Goal: Transaction & Acquisition: Purchase product/service

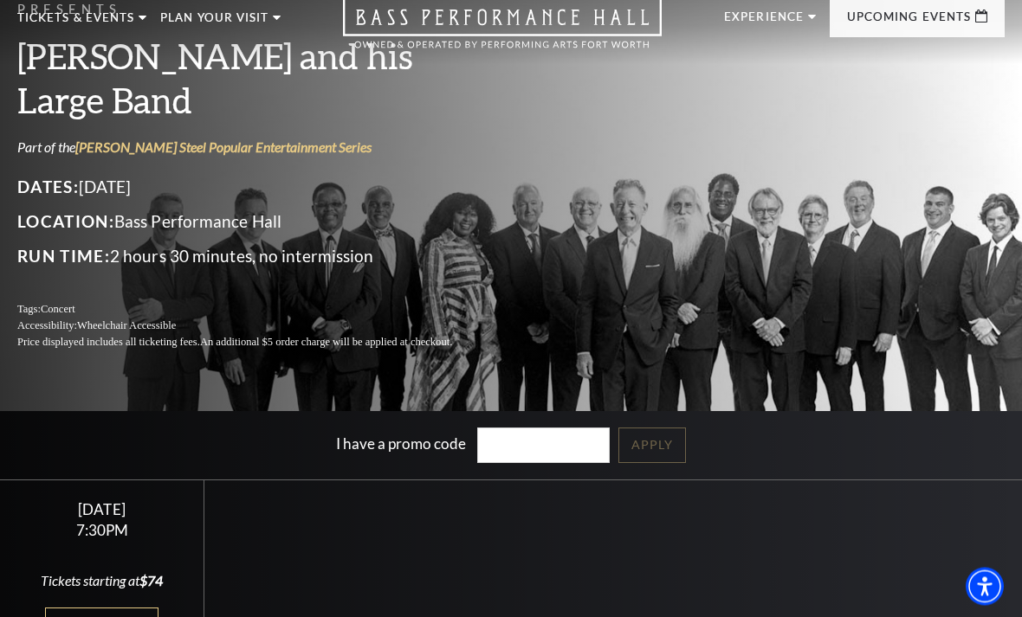
scroll to position [66, 0]
click at [300, 272] on link "[PERSON_NAME] and his Large Band" at bounding box center [369, 297] width 190 height 50
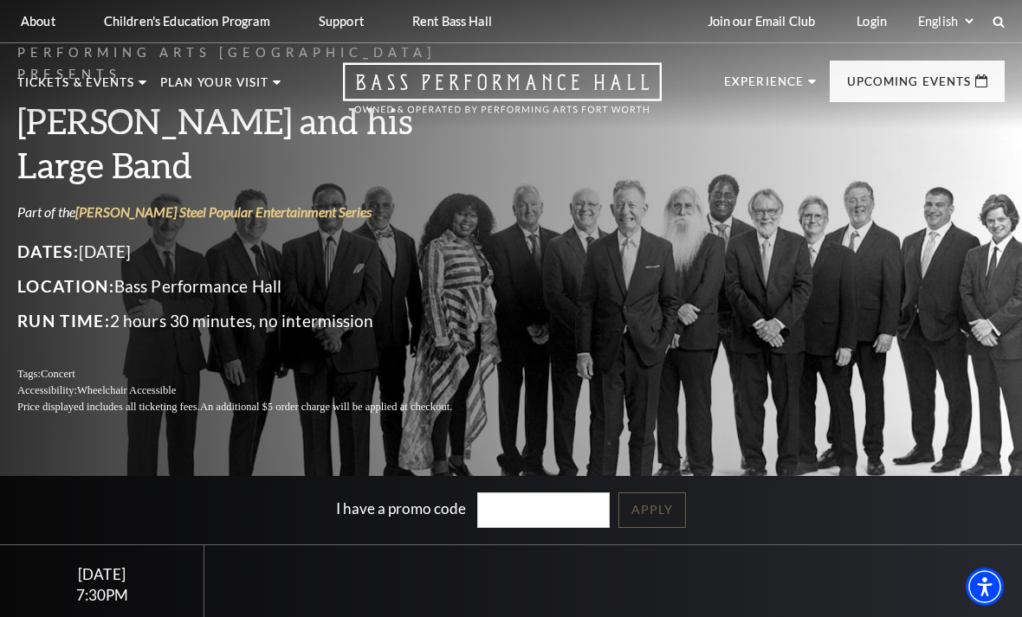
click at [83, 165] on link "Now On Sale" at bounding box center [82, 165] width 100 height 15
click at [84, 165] on link "Now On Sale" at bounding box center [82, 165] width 100 height 15
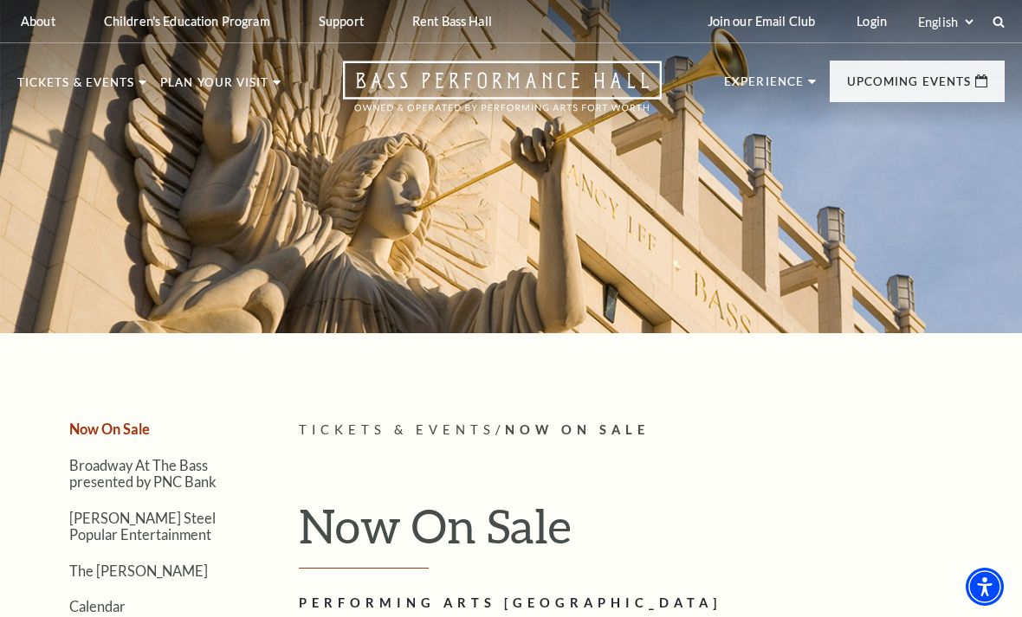
click at [62, 72] on nav "Tickets & Events Now On Sale Broadway At The Bass presented by PNC Bank Irwin S…" at bounding box center [511, 86] width 1022 height 86
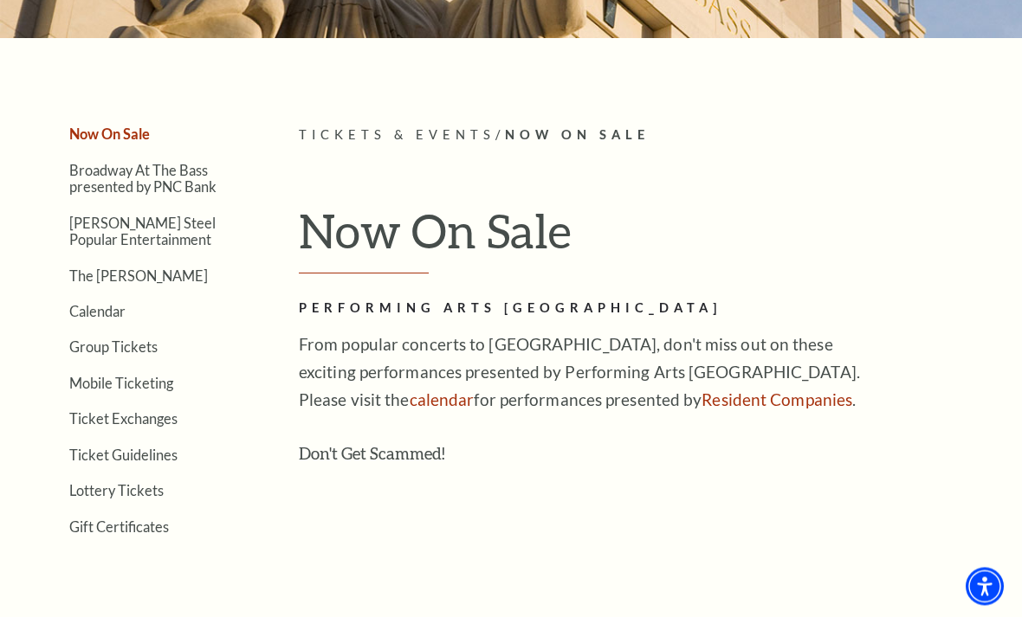
scroll to position [295, 0]
click at [60, 90] on link "Calendar" at bounding box center [69, 97] width 75 height 15
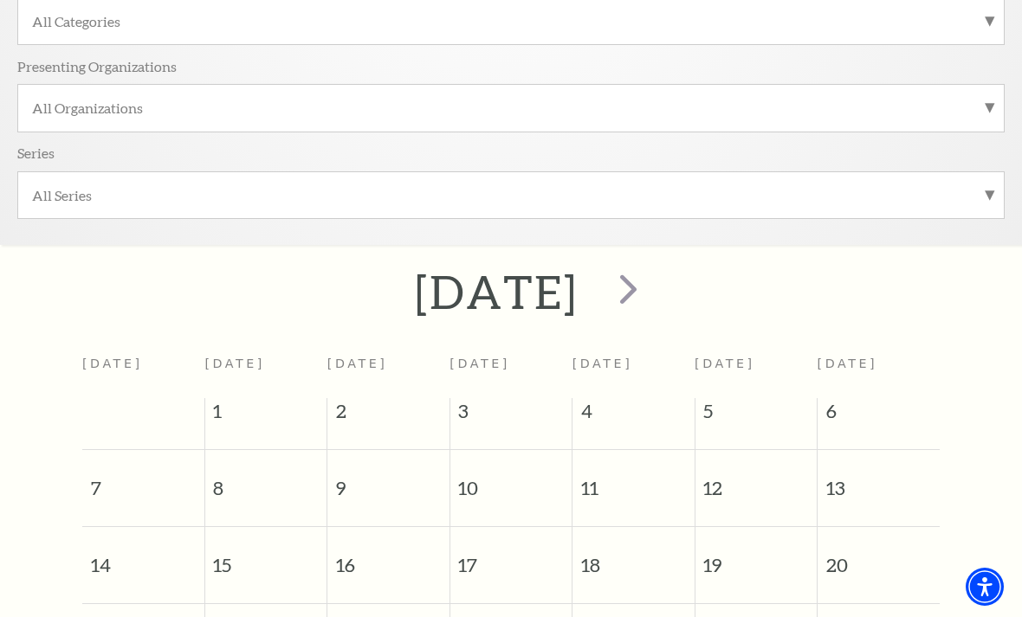
scroll to position [433, 0]
click at [653, 285] on span "next" at bounding box center [627, 287] width 49 height 49
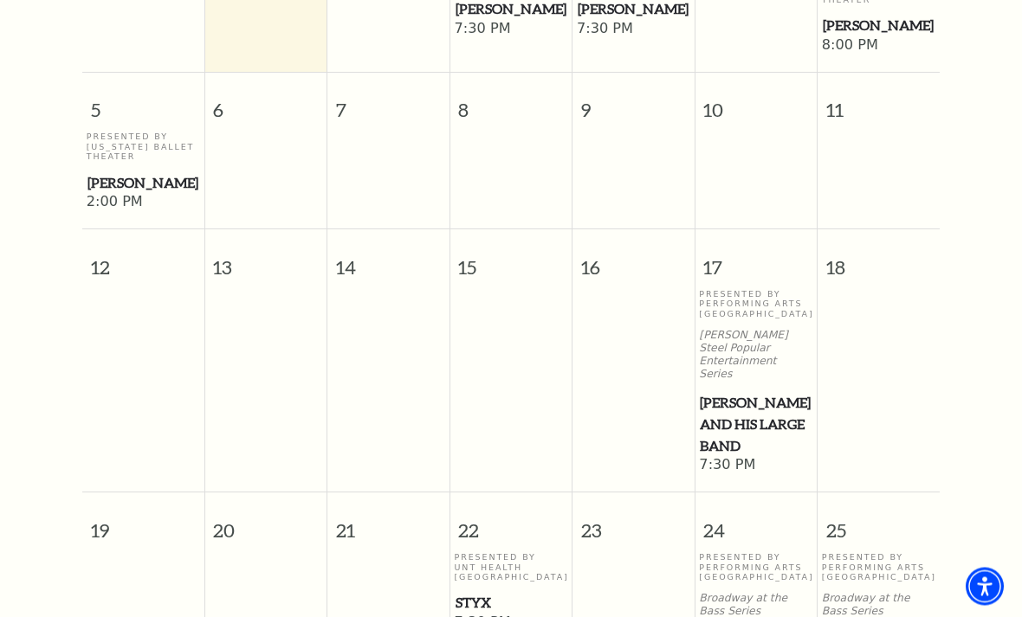
click at [771, 393] on span "[PERSON_NAME] and his Large Band" at bounding box center [756, 425] width 112 height 64
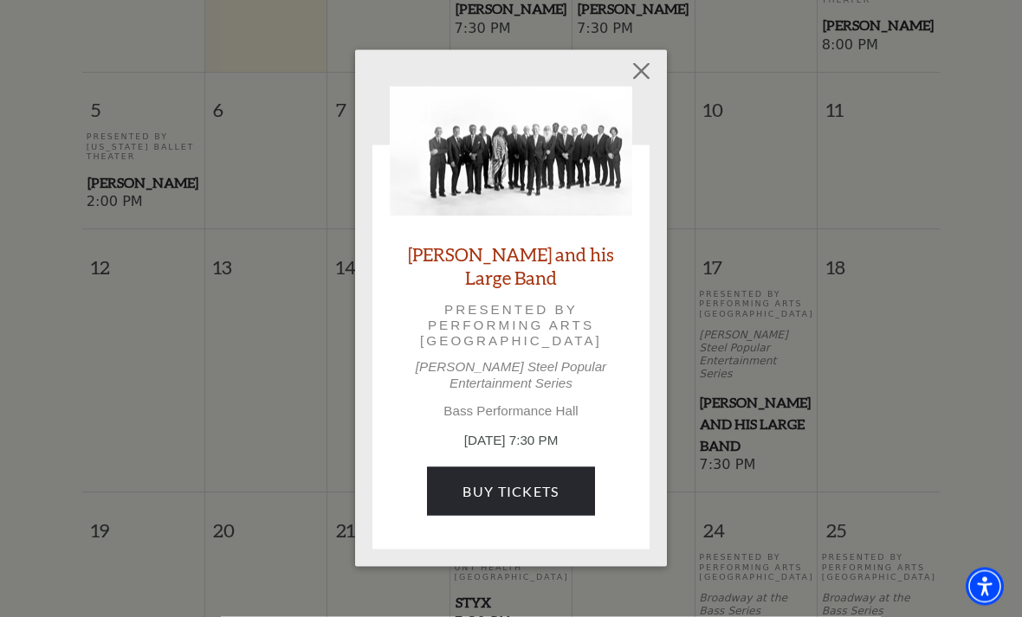
scroll to position [971, 0]
click at [455, 474] on link "Buy Tickets" at bounding box center [510, 492] width 167 height 48
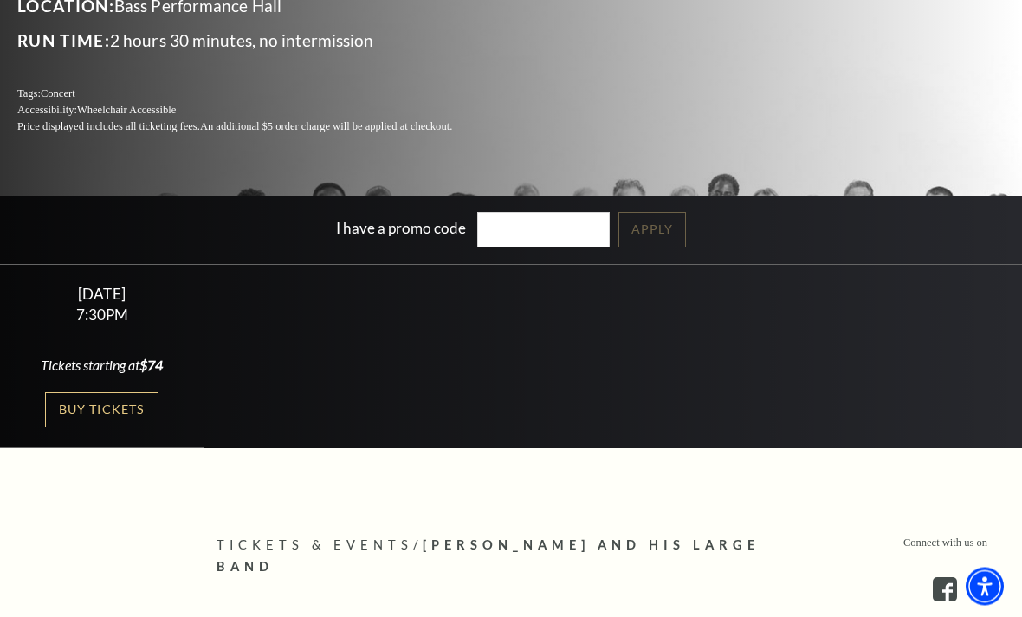
scroll to position [281, 0]
click at [113, 428] on link "Buy Tickets" at bounding box center [101, 409] width 113 height 35
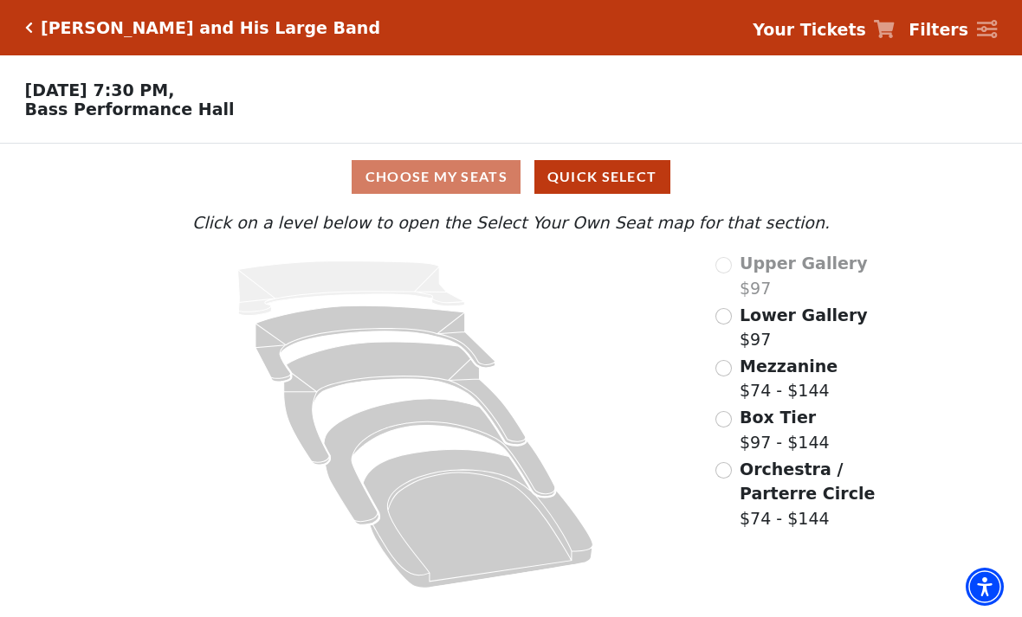
click at [798, 376] on span "Mezzanine" at bounding box center [788, 366] width 98 height 19
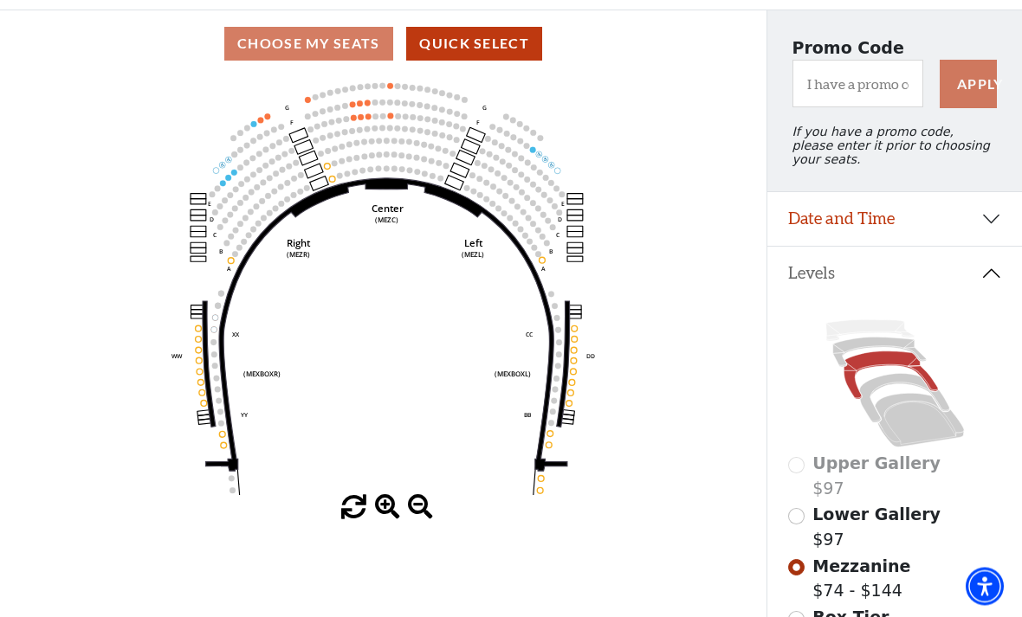
scroll to position [133, 0]
click at [898, 385] on icon at bounding box center [904, 398] width 90 height 48
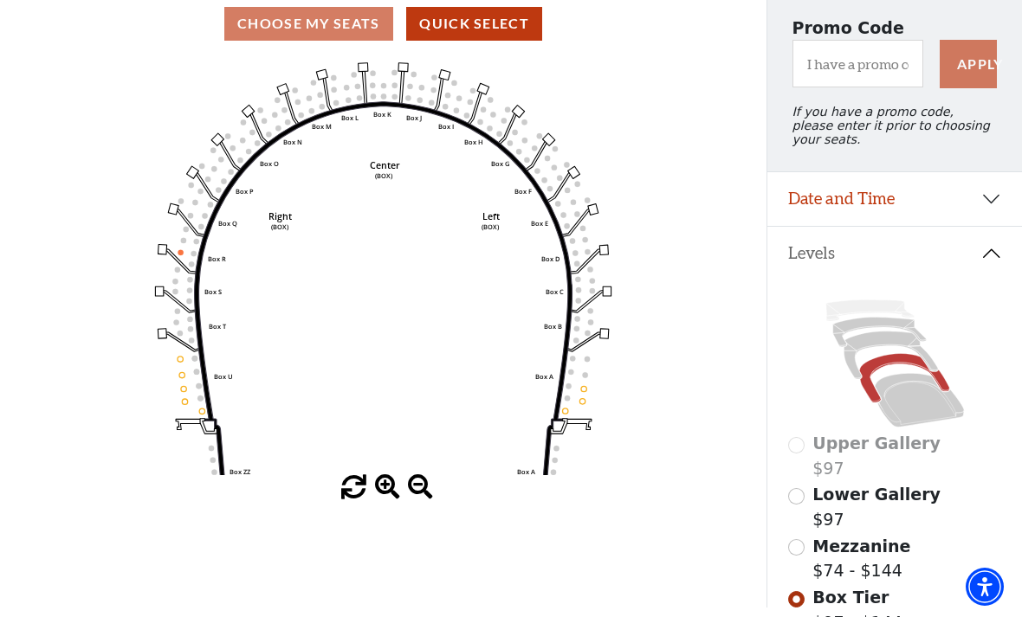
scroll to position [156, 0]
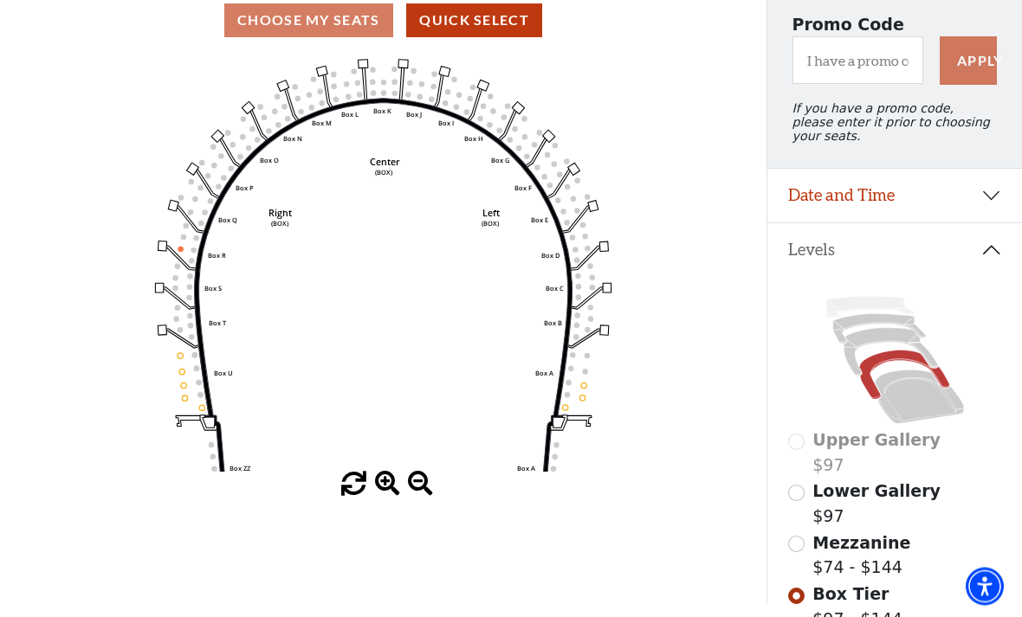
click at [915, 379] on icon at bounding box center [919, 398] width 89 height 54
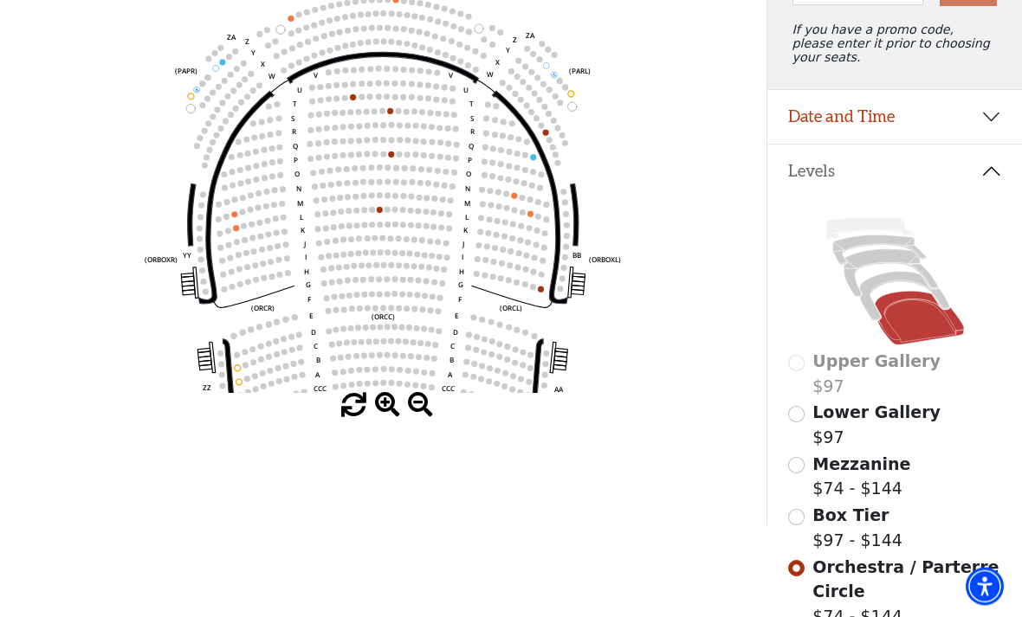
scroll to position [234, 0]
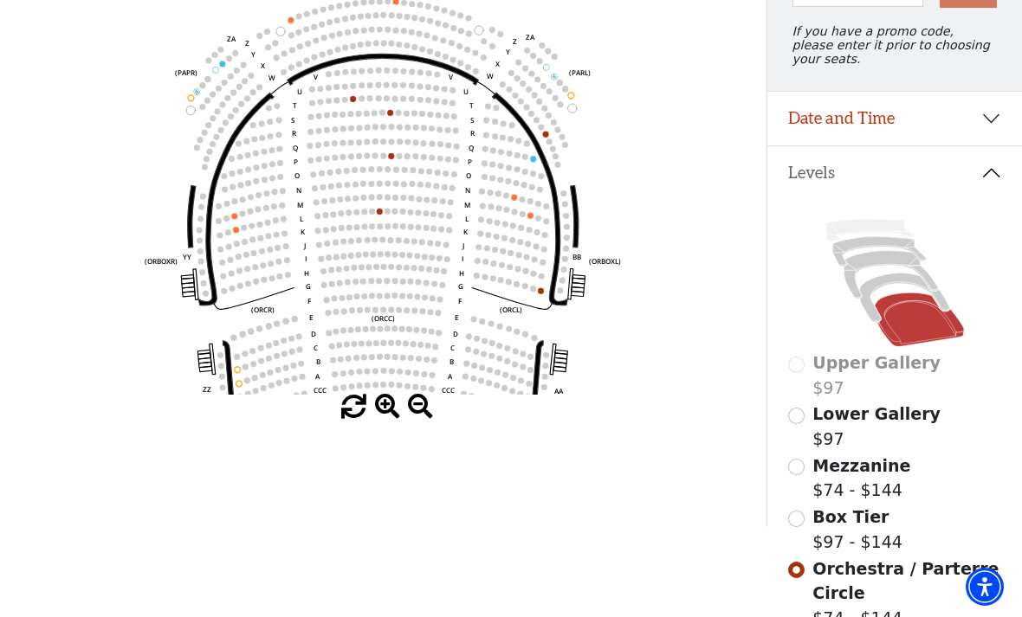
click at [894, 290] on icon at bounding box center [904, 298] width 90 height 48
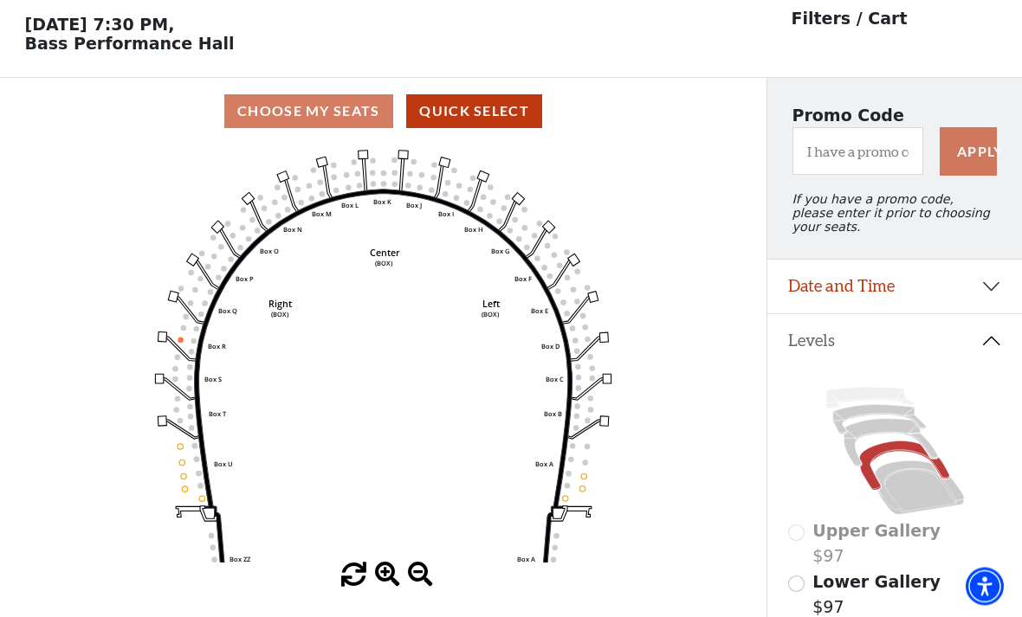
scroll to position [81, 0]
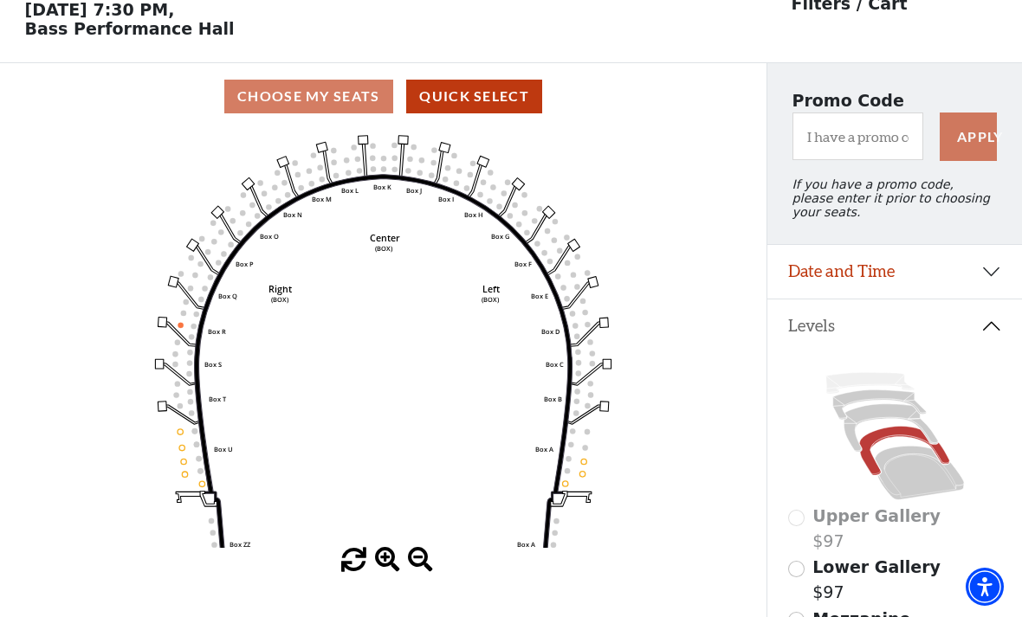
click at [881, 423] on icon at bounding box center [890, 428] width 94 height 48
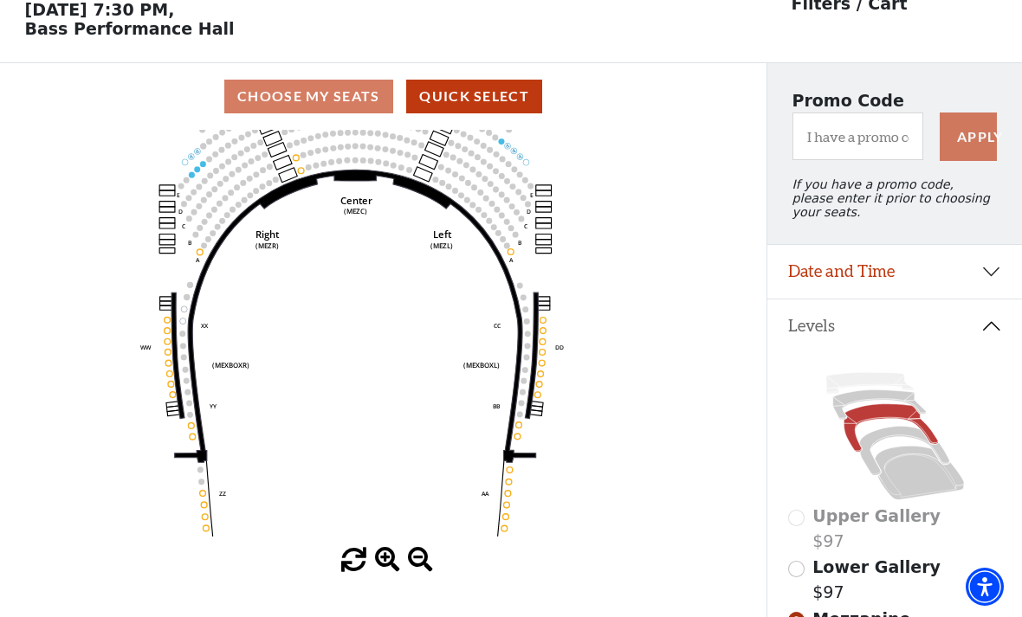
click at [868, 445] on icon at bounding box center [904, 451] width 90 height 48
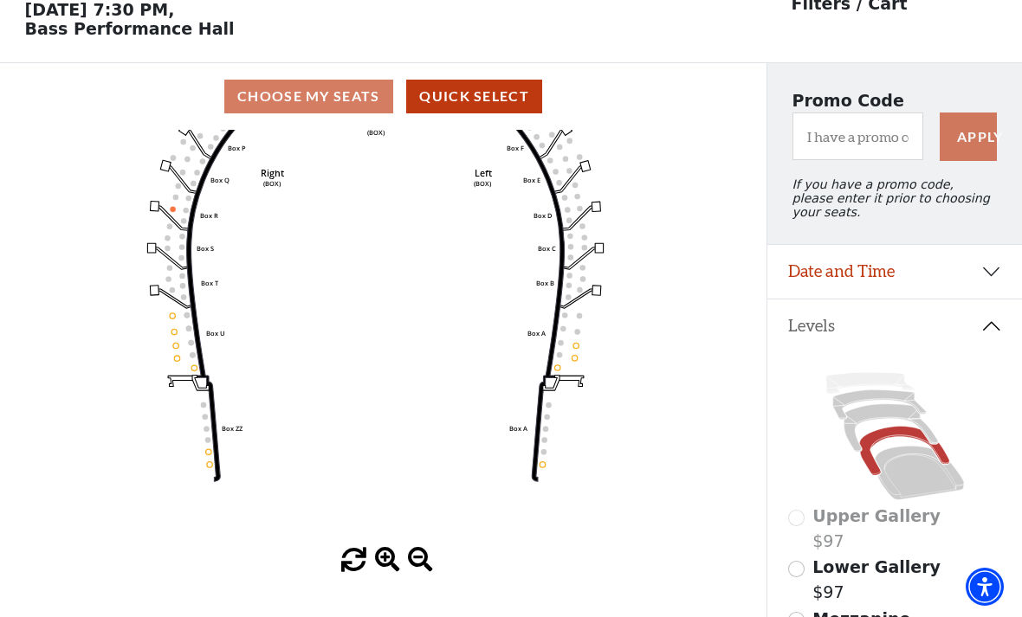
click at [185, 449] on icon "Left (BOX) Right (BOX) Center (BOX) Box ZZ Box U Box T Box S Box R Box Q Box P …" at bounding box center [383, 339] width 690 height 418
click at [912, 470] on icon at bounding box center [919, 473] width 89 height 54
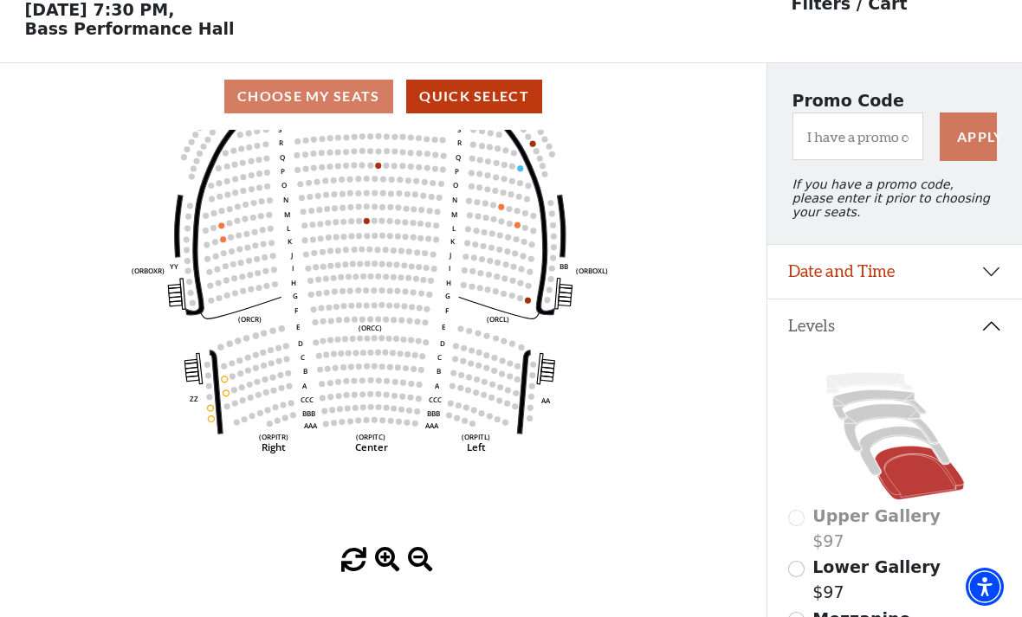
click at [179, 401] on icon "Left (ORPITL) Right (ORPITR) Center (ORPITC) ZZ AA YY BB ZA ZA (ORCL) (ORCR) (O…" at bounding box center [383, 339] width 690 height 418
click at [990, 102] on div "Apply" at bounding box center [895, 128] width 222 height 65
click at [492, 223] on circle at bounding box center [494, 219] width 6 height 6
click at [862, 456] on icon at bounding box center [904, 451] width 90 height 48
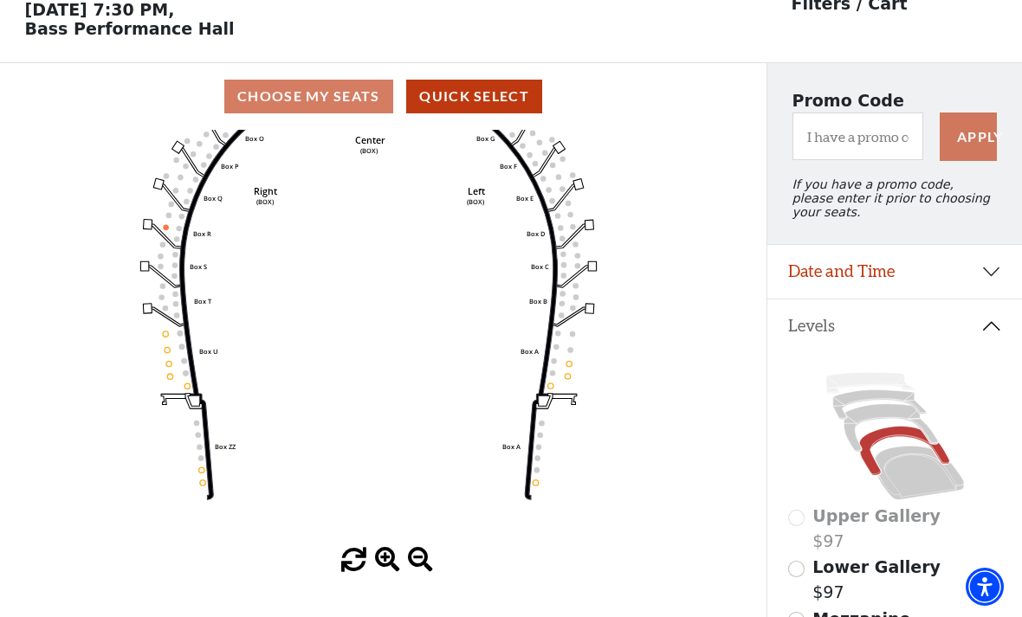
click at [164, 489] on icon "Left (BOX) Right (BOX) Center (BOX) Box ZZ Box U Box T Box S Box R Box Q Box P …" at bounding box center [383, 339] width 690 height 418
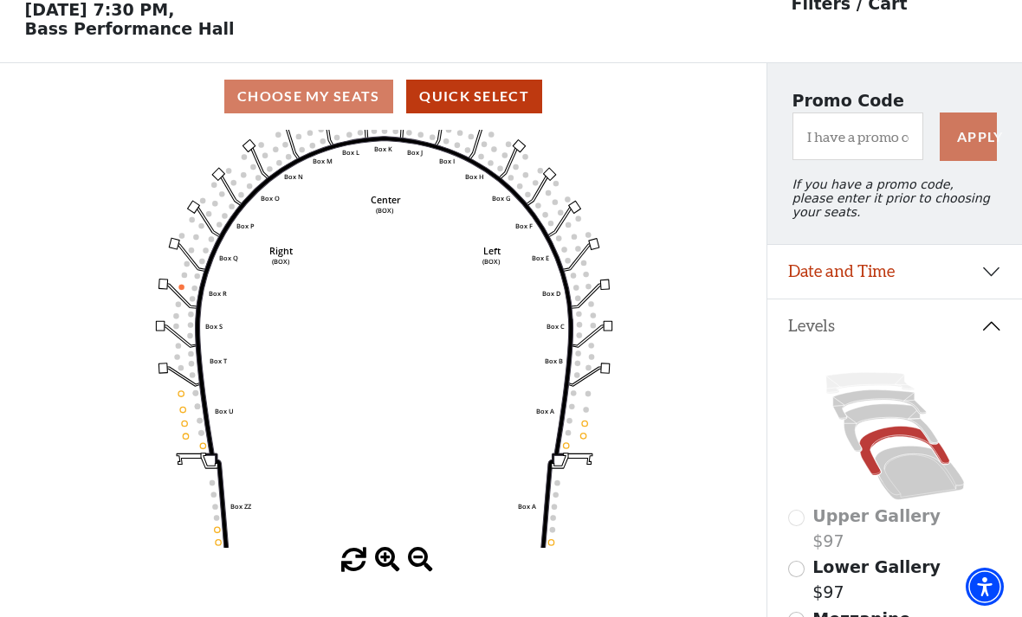
click at [566, 434] on circle at bounding box center [567, 432] width 5 height 5
click at [527, 413] on icon "Left (BOX) Right (BOX) Center (BOX) Box ZZ Box U Box T Box S Box R Box Q Box P …" at bounding box center [383, 339] width 690 height 418
click at [836, 429] on icon at bounding box center [895, 436] width 214 height 135
click at [860, 410] on icon at bounding box center [878, 404] width 93 height 29
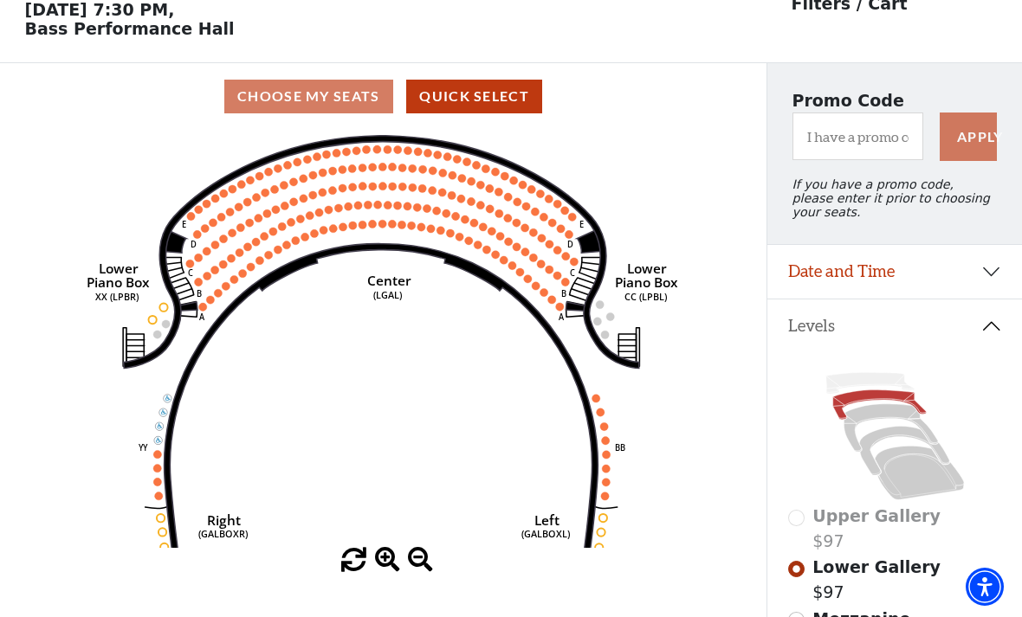
click at [853, 420] on icon at bounding box center [890, 428] width 94 height 48
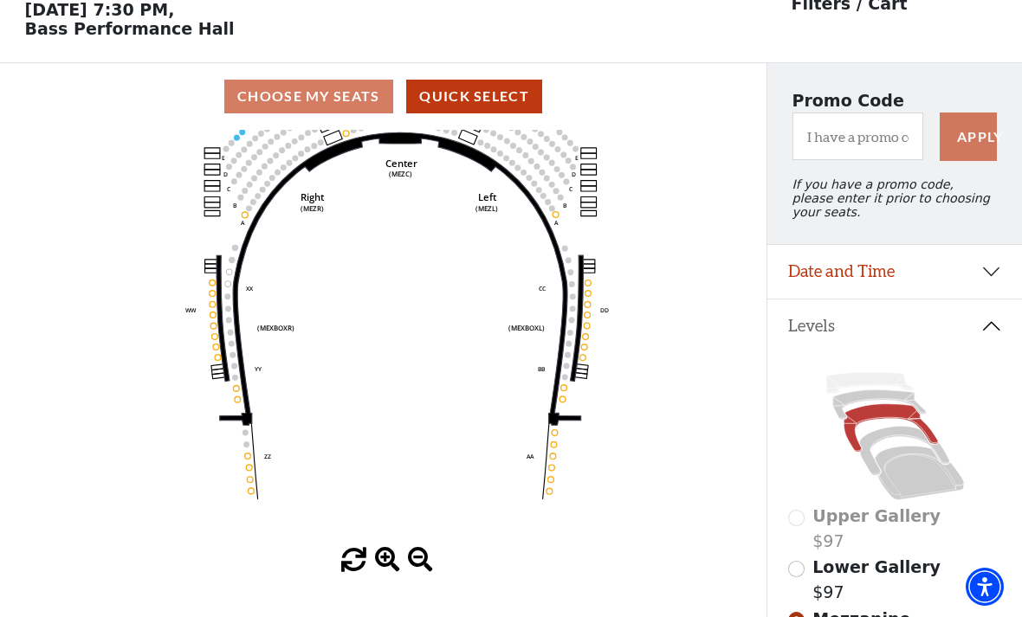
click at [504, 425] on icon "Center (MEZC) Right (MEZR) Left (MEZL) (MEXBOXR) (MEXBOXL) XX WW CC DD YY BB ZZ…" at bounding box center [383, 339] width 690 height 418
click at [515, 423] on icon "Center (MEZC) Right (MEZR) Left (MEZL) (MEXBOXR) (MEXBOXL) XX WW CC DD YY BB ZZ…" at bounding box center [383, 339] width 690 height 418
click at [555, 434] on circle at bounding box center [555, 432] width 6 height 6
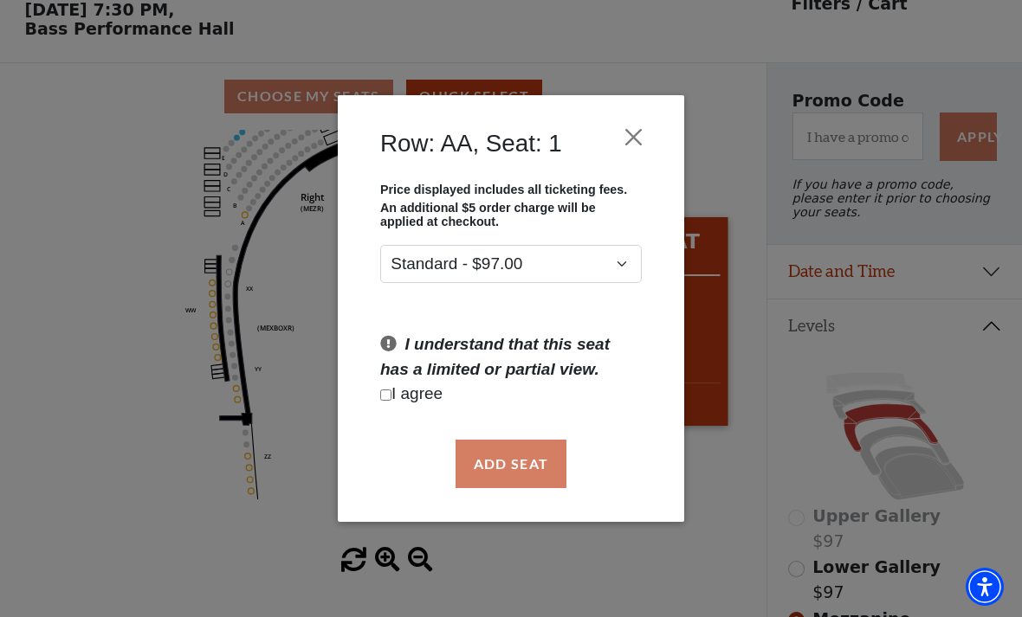
click at [629, 136] on button "Close" at bounding box center [633, 136] width 33 height 33
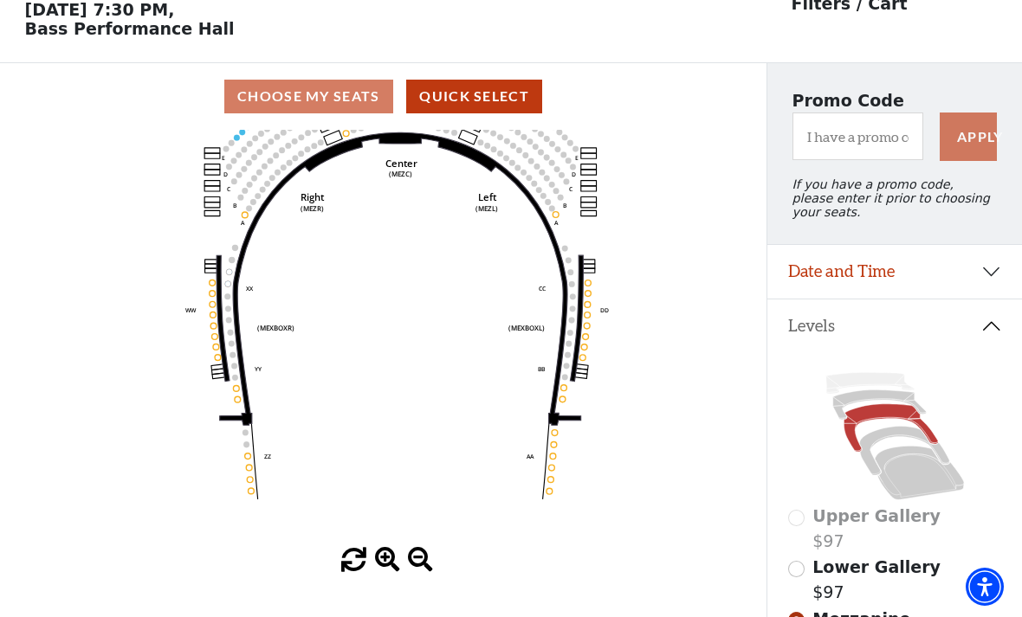
click at [546, 445] on icon "Center (MEZC) Right (MEZR) Left (MEZL) (MEXBOXR) (MEXBOXL) XX WW CC DD YY BB ZZ…" at bounding box center [383, 339] width 690 height 418
click at [552, 442] on icon "Center (MEZC) Right (MEZR) Left (MEZL) (MEXBOXR) (MEXBOXL) XX WW CC DD YY BB ZZ…" at bounding box center [383, 339] width 690 height 418
click at [554, 444] on icon "Center (MEZC) Right (MEZR) Left (MEZL) (MEXBOXR) (MEXBOXL) XX WW CC DD YY BB ZZ…" at bounding box center [383, 339] width 690 height 418
click at [558, 433] on icon "Center (MEZC) Right (MEZR) Left (MEZL) (MEXBOXR) (MEXBOXL) XX WW CC DD YY BB ZZ…" at bounding box center [383, 339] width 690 height 418
click at [552, 425] on icon at bounding box center [400, 278] width 361 height 293
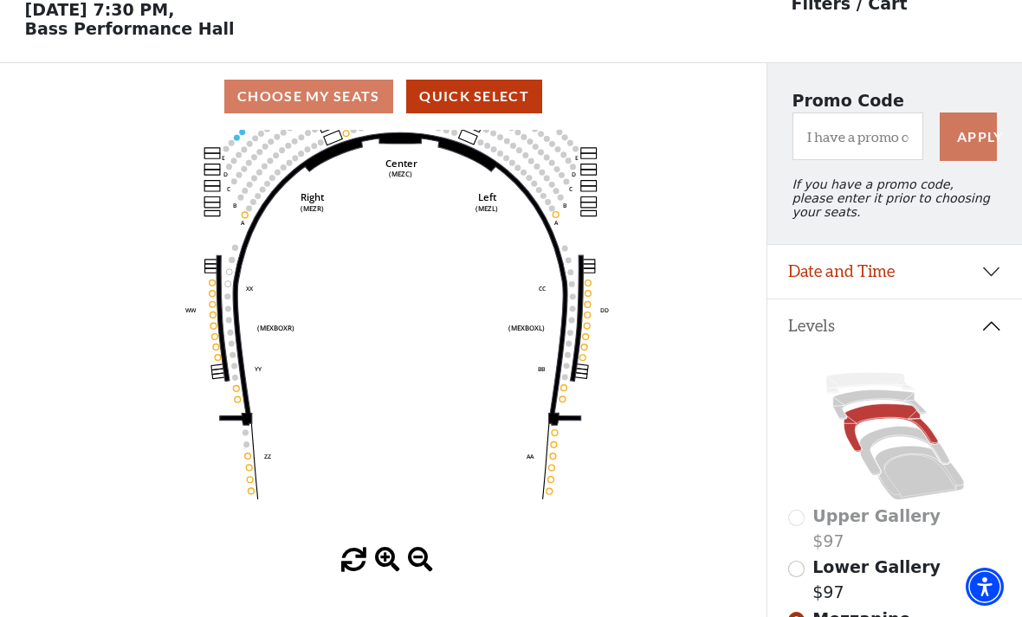
click at [567, 430] on icon "Center (MEZC) Right (MEZR) Left (MEZL) (MEXBOXR) (MEXBOXL) XX WW CC DD YY BB ZZ…" at bounding box center [383, 339] width 690 height 418
click at [555, 436] on circle at bounding box center [555, 432] width 6 height 6
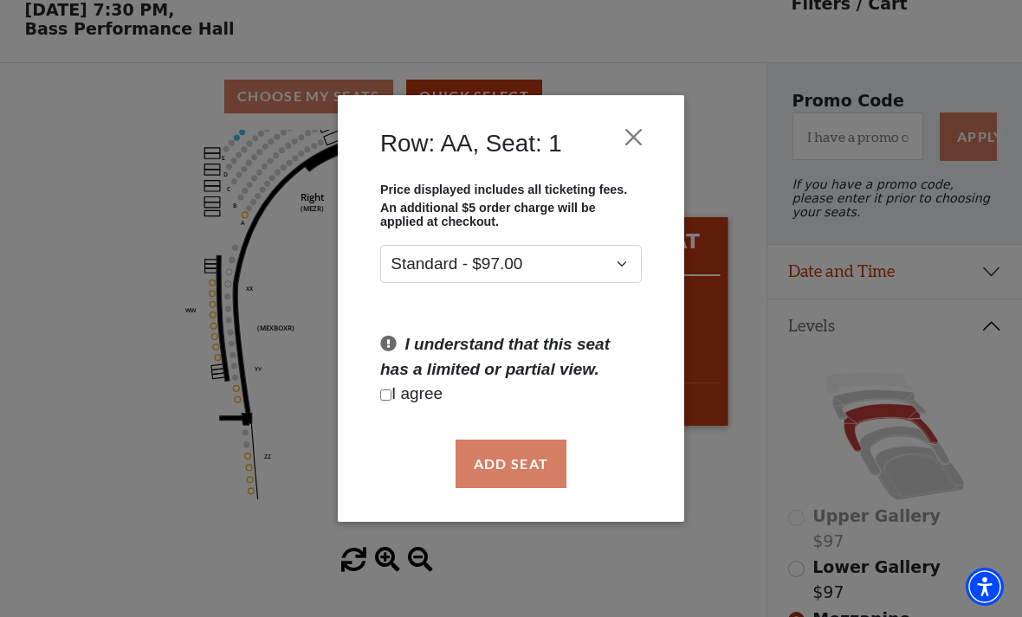
click at [391, 395] on input "Checkbox field" at bounding box center [385, 395] width 11 height 11
checkbox input "true"
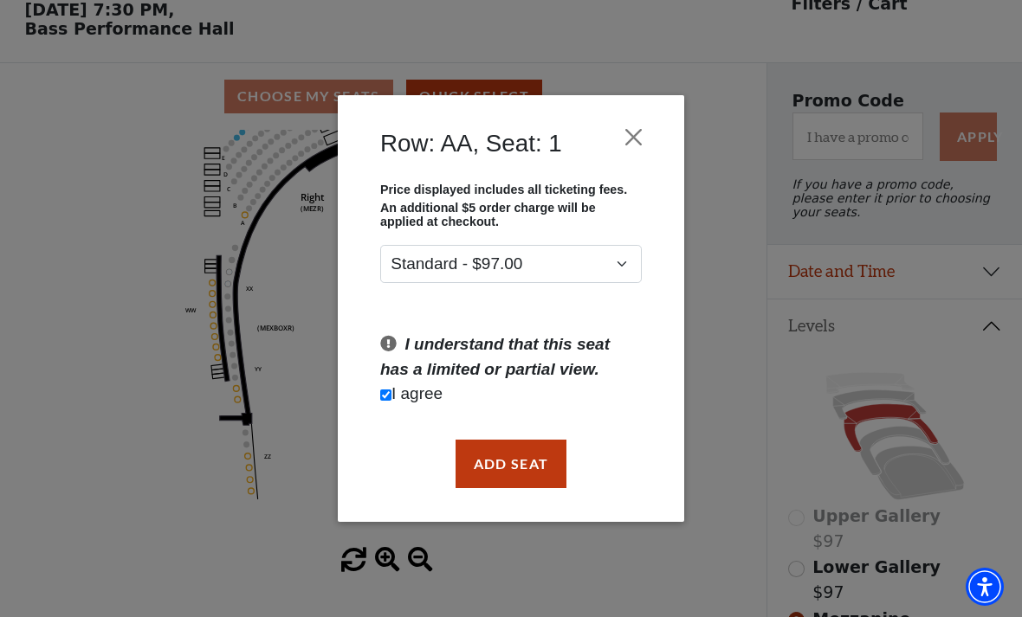
click at [512, 468] on button "Add Seat" at bounding box center [510, 464] width 111 height 48
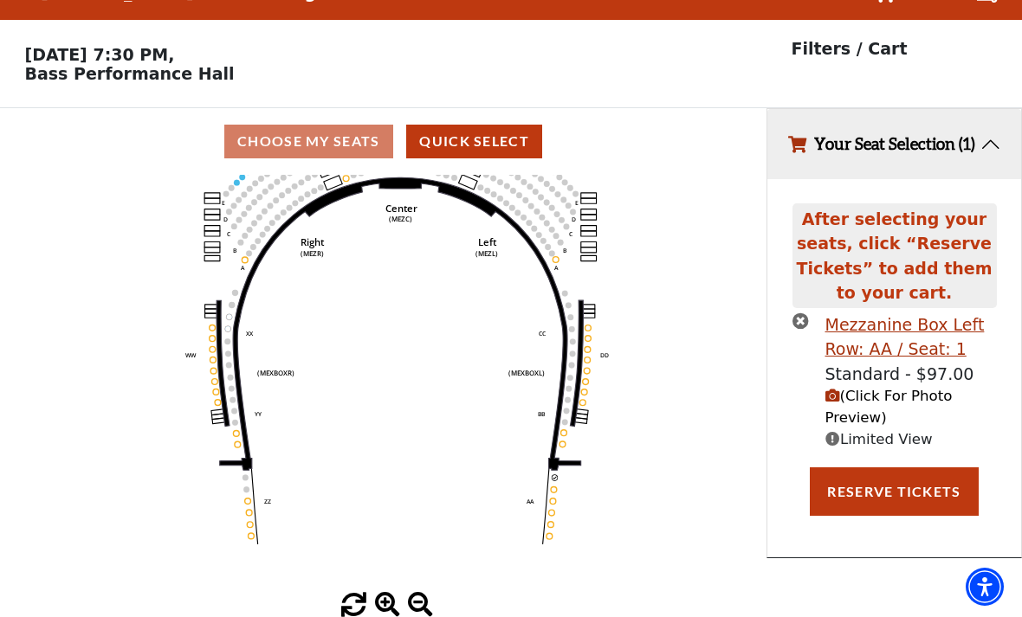
click at [554, 487] on circle at bounding box center [554, 490] width 6 height 6
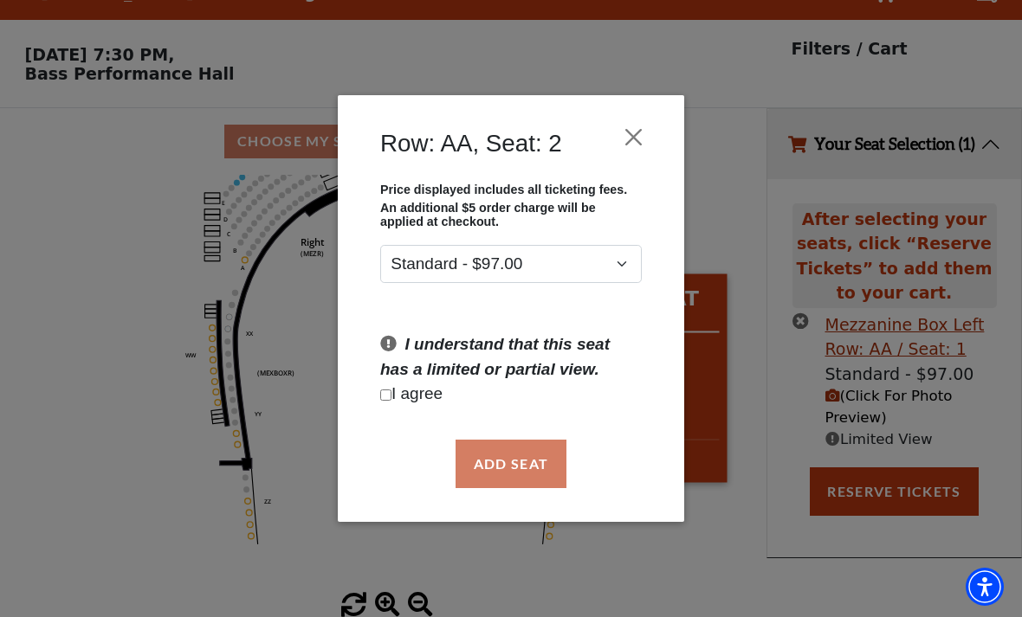
click at [399, 396] on p "I agree" at bounding box center [510, 394] width 261 height 25
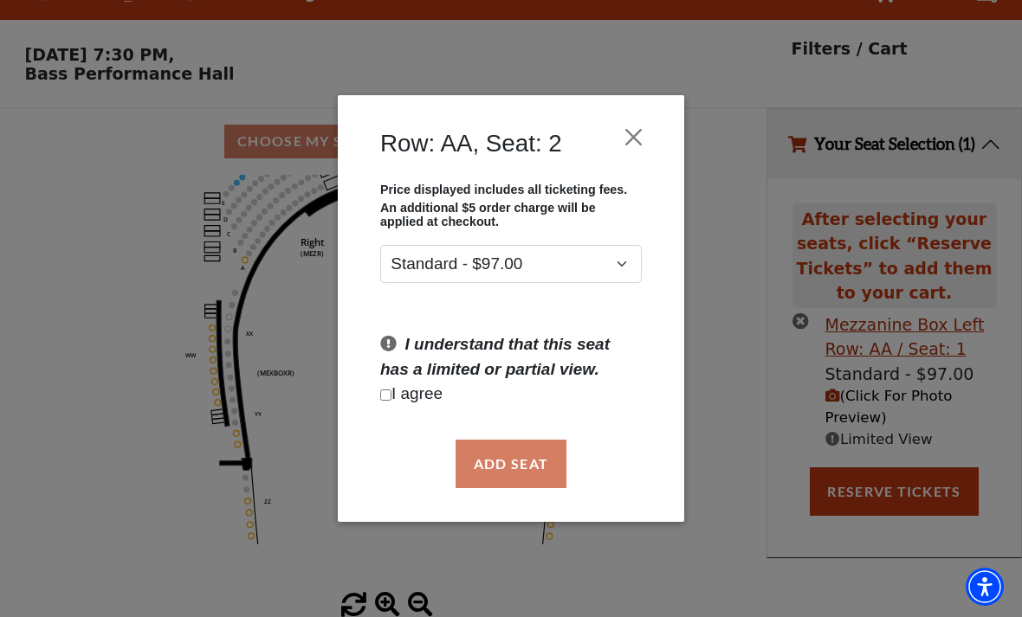
click at [389, 399] on input "Checkbox field" at bounding box center [385, 395] width 11 height 11
checkbox input "true"
click at [500, 456] on button "Add Seat" at bounding box center [510, 464] width 111 height 48
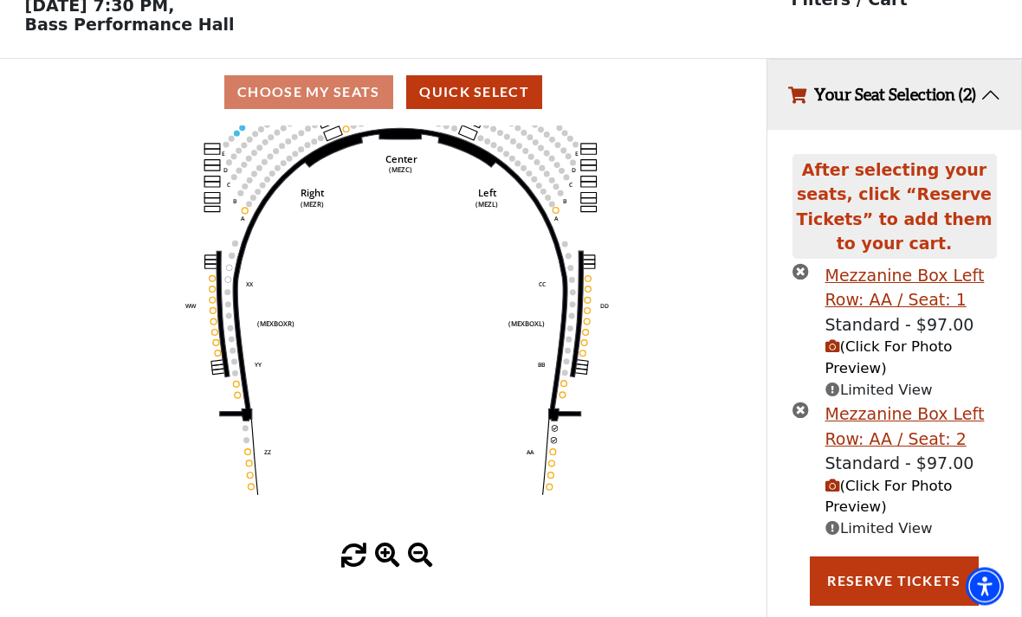
scroll to position [85, 0]
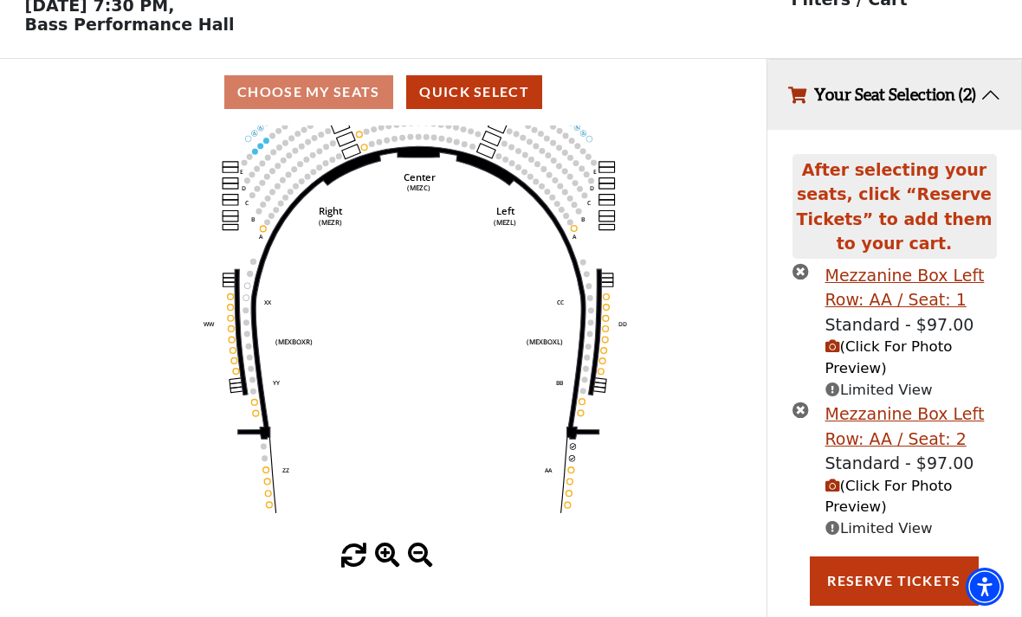
click at [875, 587] on button "Reserve Tickets" at bounding box center [894, 581] width 168 height 48
click at [866, 373] on span "(Click For Photo Preview)" at bounding box center [888, 358] width 127 height 38
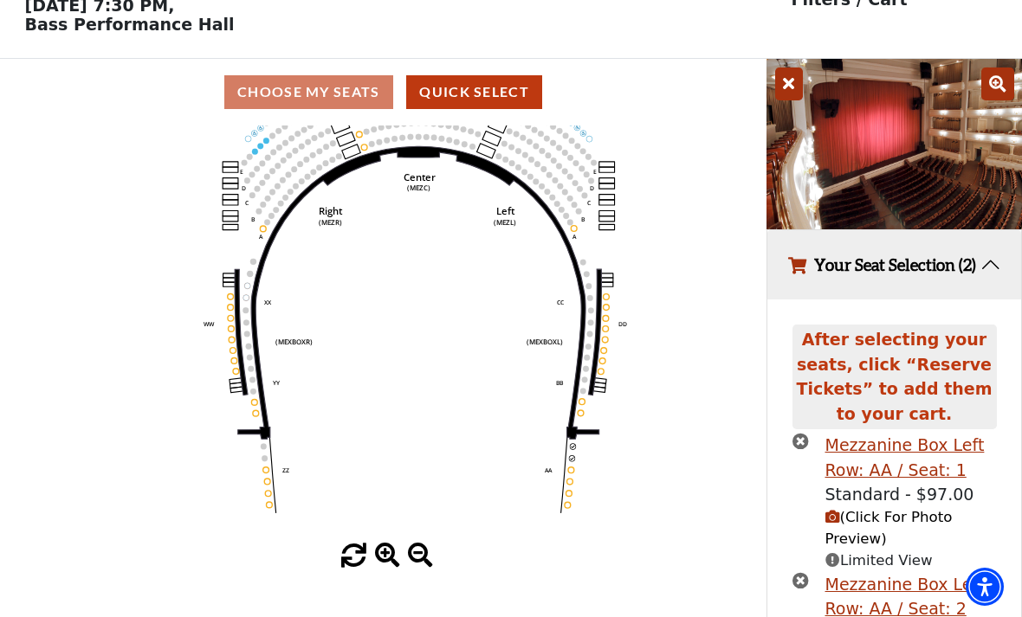
click at [864, 540] on span "(Click For Photo Preview)" at bounding box center [888, 528] width 127 height 38
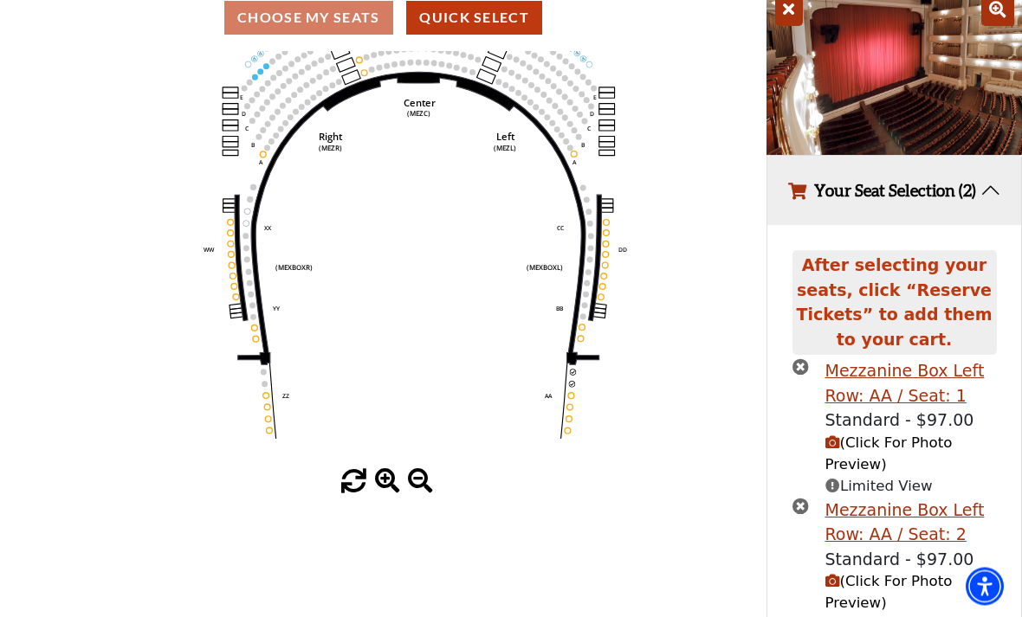
scroll to position [160, 0]
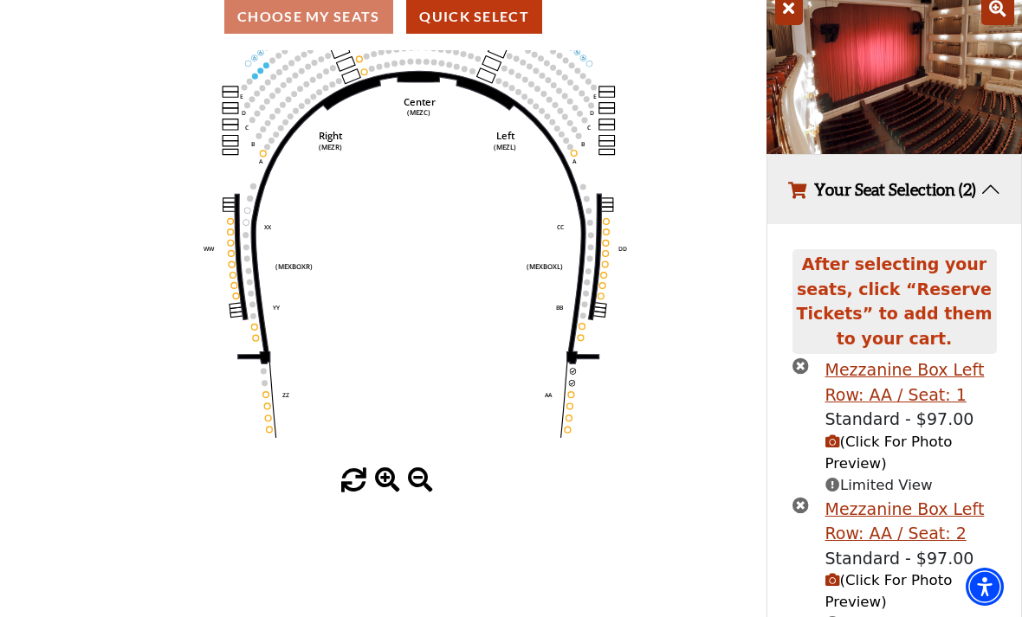
click at [878, 603] on span "(Click For Photo Preview)" at bounding box center [888, 591] width 127 height 38
click at [859, 598] on span "(Click For Photo Preview)" at bounding box center [888, 591] width 127 height 38
click at [860, 600] on span "(Click For Photo Preview)" at bounding box center [888, 591] width 127 height 38
click at [888, 459] on span "(Click For Photo Preview)" at bounding box center [888, 453] width 127 height 38
click at [857, 604] on button "(Click For Photo Preview)" at bounding box center [910, 592] width 171 height 43
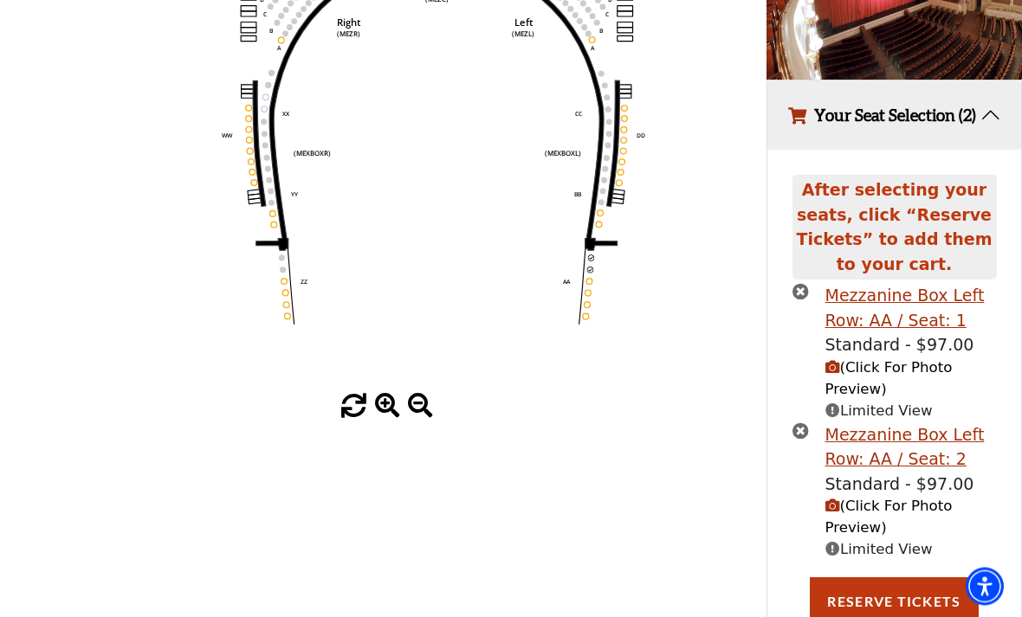
scroll to position [245, 0]
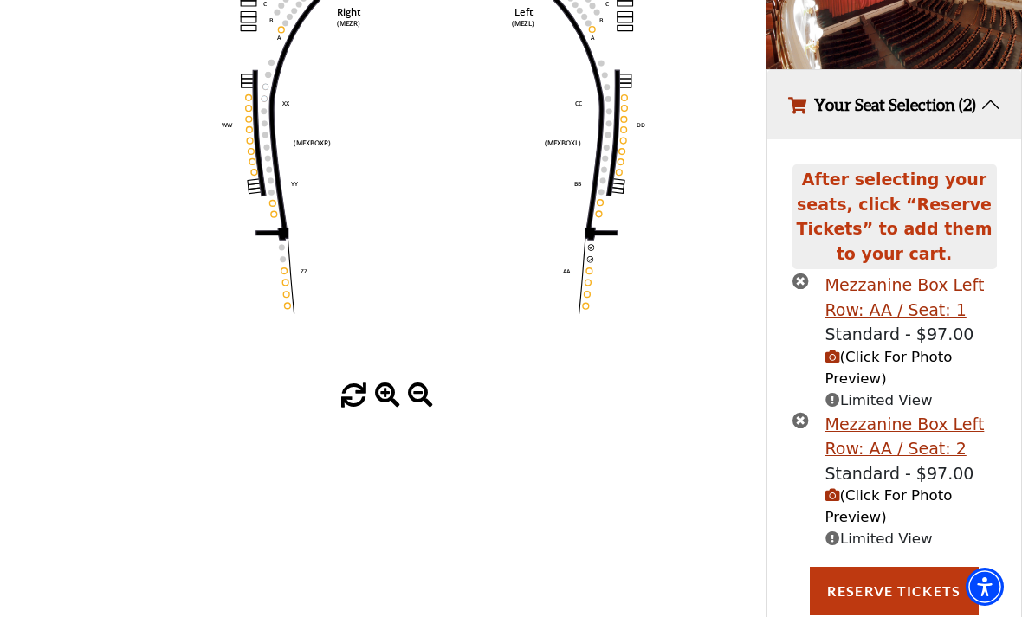
click at [844, 599] on button "Reserve Tickets" at bounding box center [894, 591] width 168 height 48
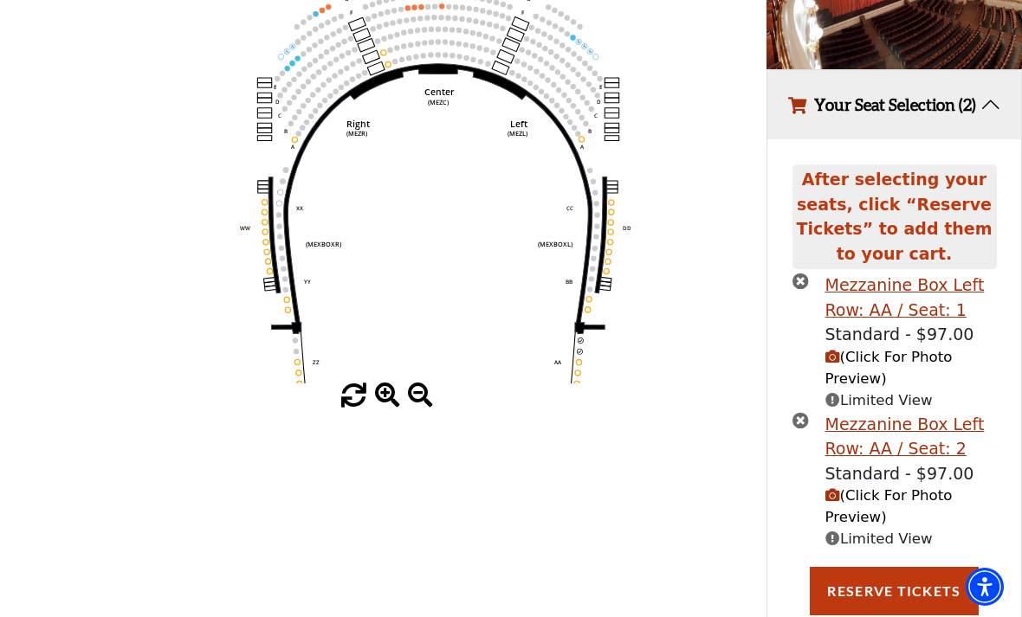
click at [913, 604] on button "Reserve Tickets" at bounding box center [894, 591] width 168 height 48
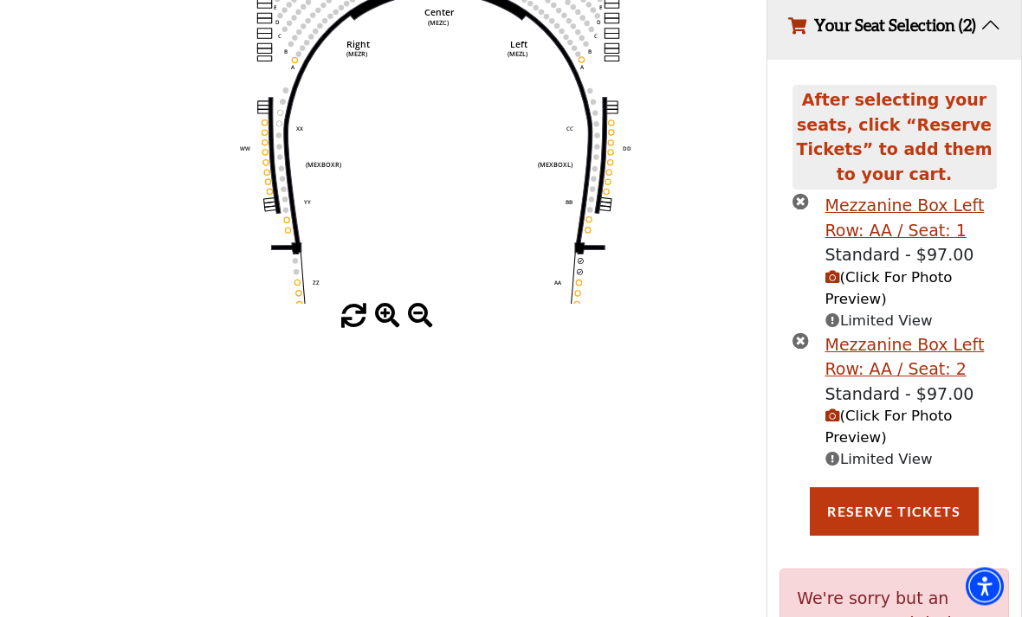
scroll to position [357, 0]
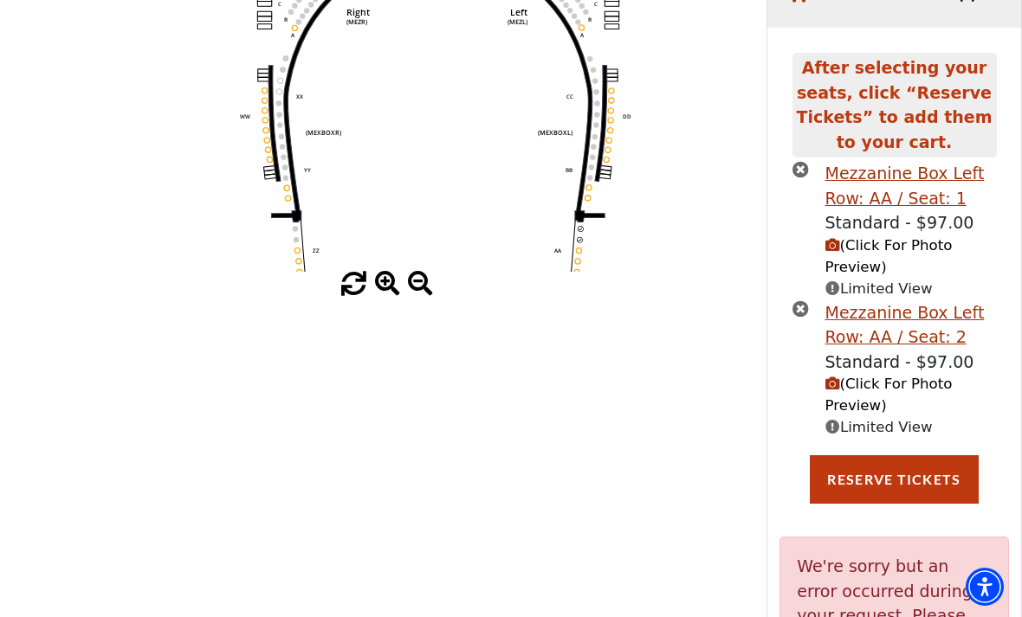
click at [580, 231] on circle at bounding box center [580, 228] width 5 height 5
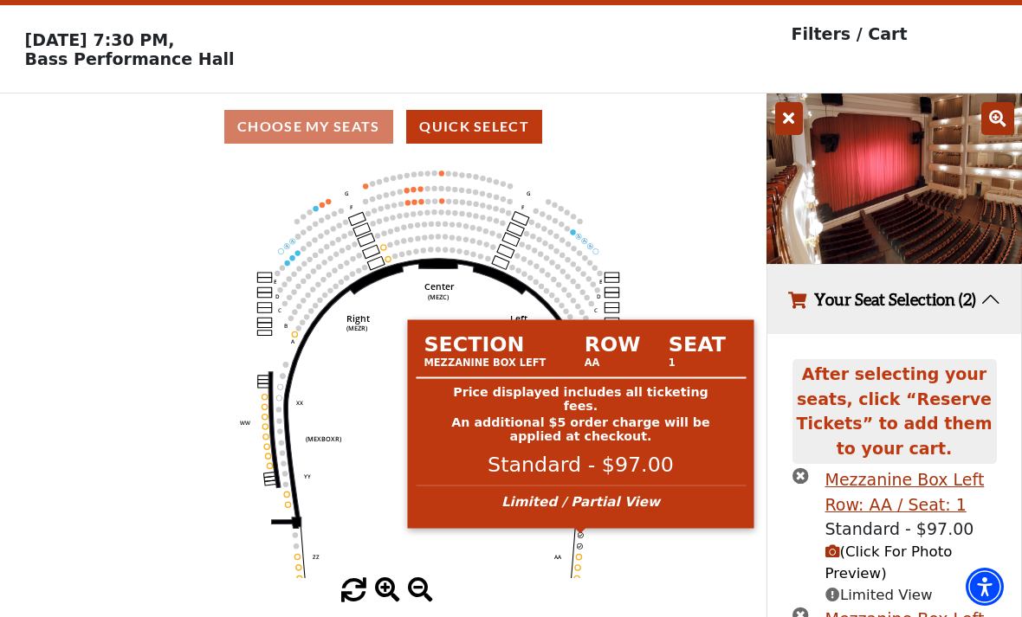
scroll to position [0, 0]
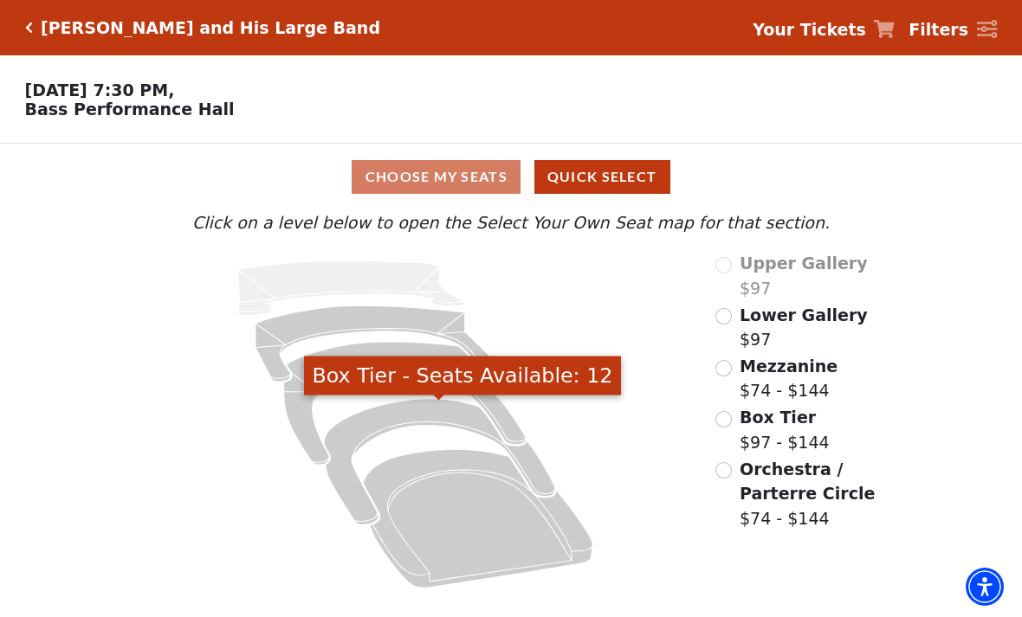
click at [351, 439] on icon "Box Tier - Seats Available: 12" at bounding box center [439, 462] width 231 height 126
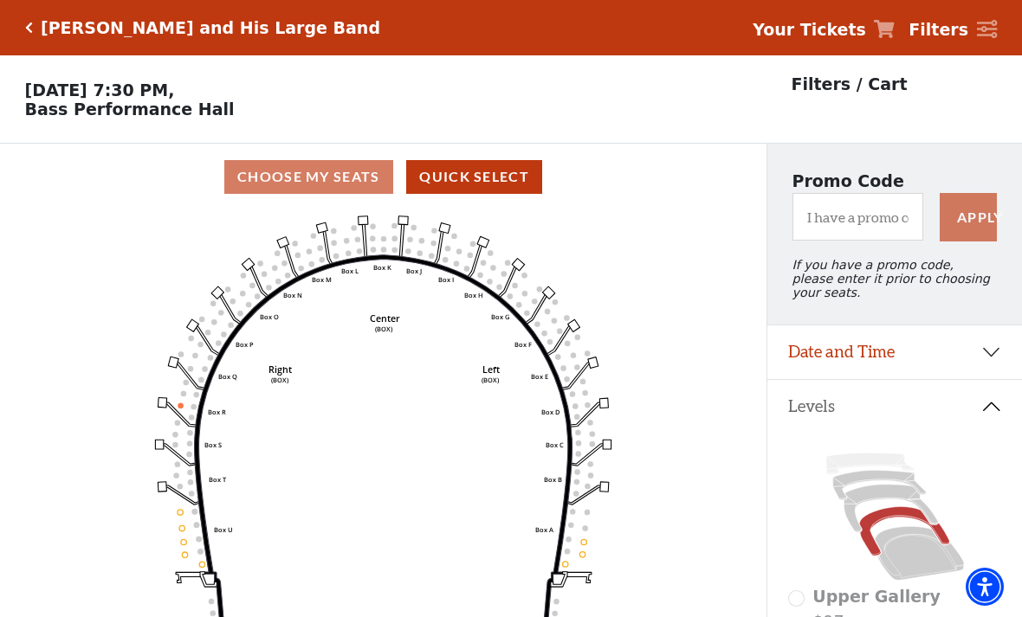
click at [928, 520] on icon at bounding box center [890, 509] width 94 height 48
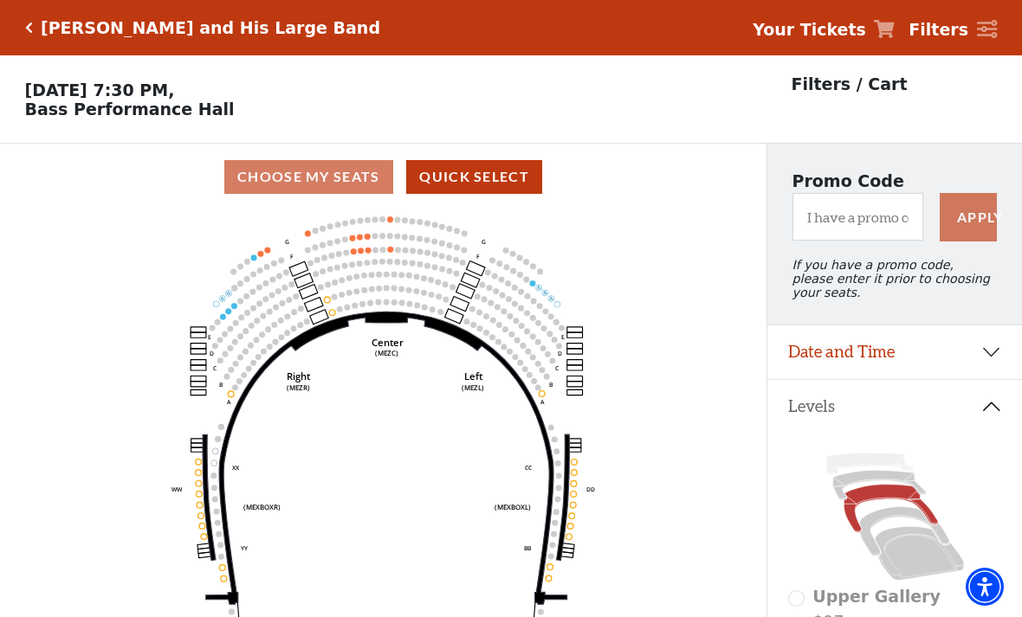
click at [893, 13] on div "Your Tickets Filters" at bounding box center [868, 27] width 258 height 29
click at [894, 28] on icon at bounding box center [884, 29] width 21 height 18
click at [866, 27] on strong "Your Tickets" at bounding box center [808, 29] width 113 height 19
click at [825, 21] on strong "Your Tickets" at bounding box center [808, 29] width 113 height 19
click at [887, 20] on icon at bounding box center [884, 29] width 21 height 18
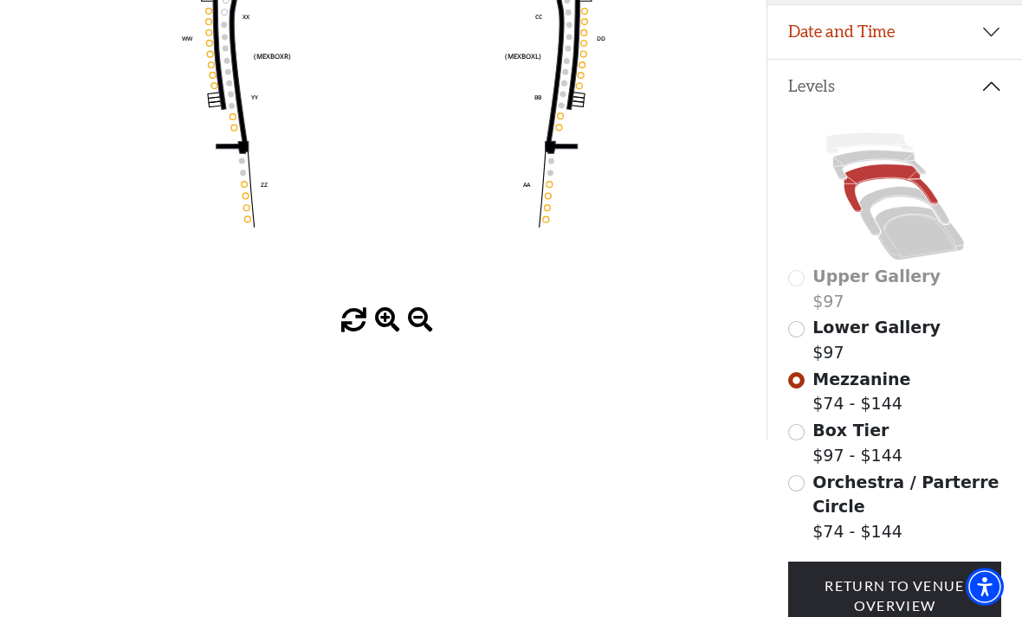
scroll to position [404, 0]
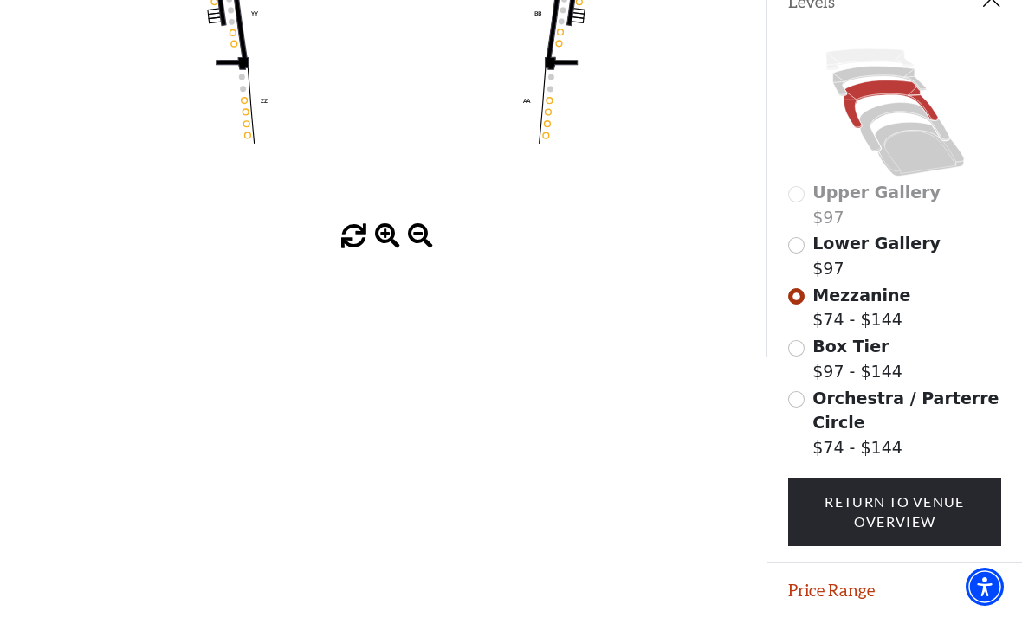
click at [848, 507] on link "Return To Venue Overview" at bounding box center [895, 512] width 214 height 68
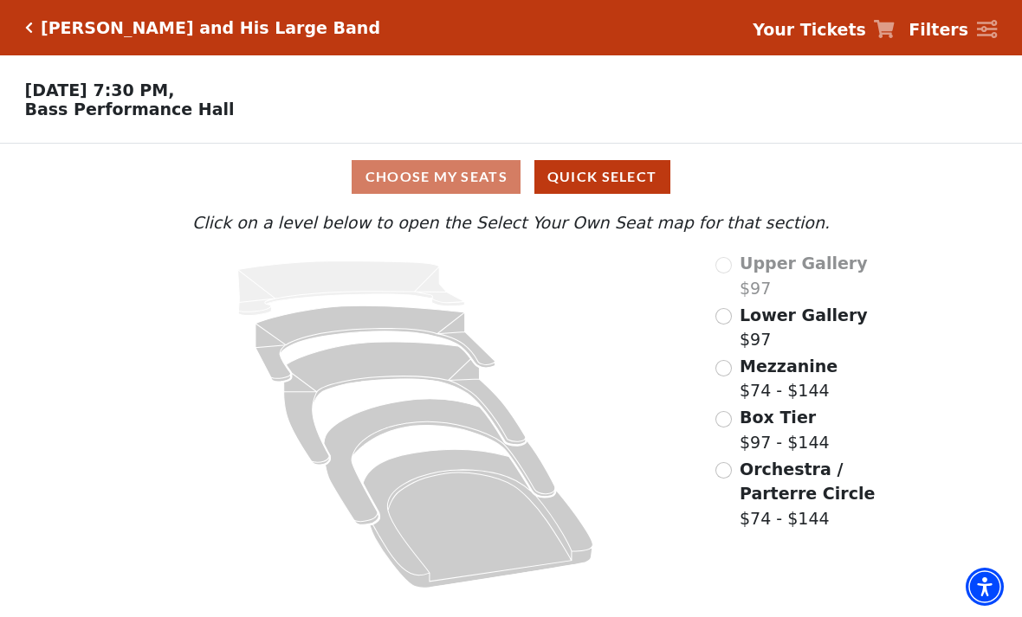
scroll to position [0, 0]
click at [894, 33] on icon at bounding box center [884, 29] width 21 height 18
click at [465, 413] on icon "Box Tier - Seats Available: 12" at bounding box center [439, 462] width 231 height 126
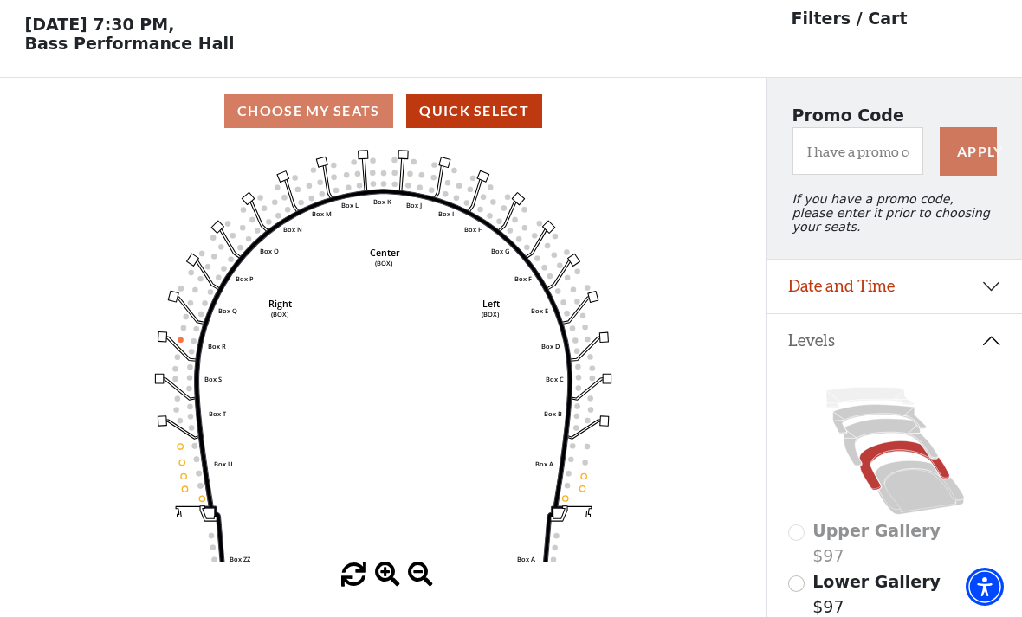
scroll to position [81, 0]
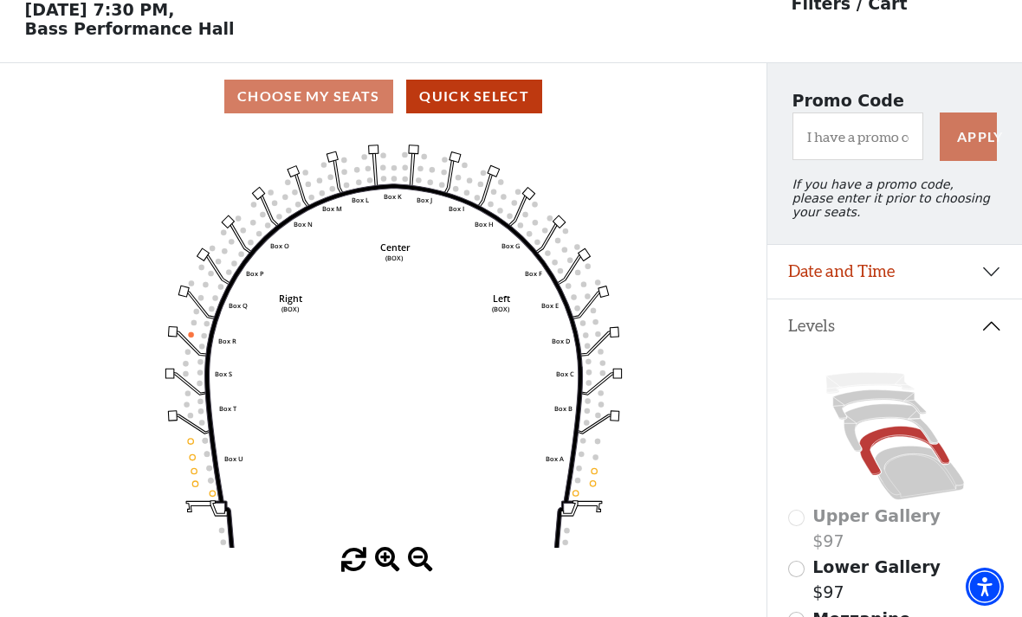
click at [851, 446] on icon at bounding box center [890, 428] width 94 height 48
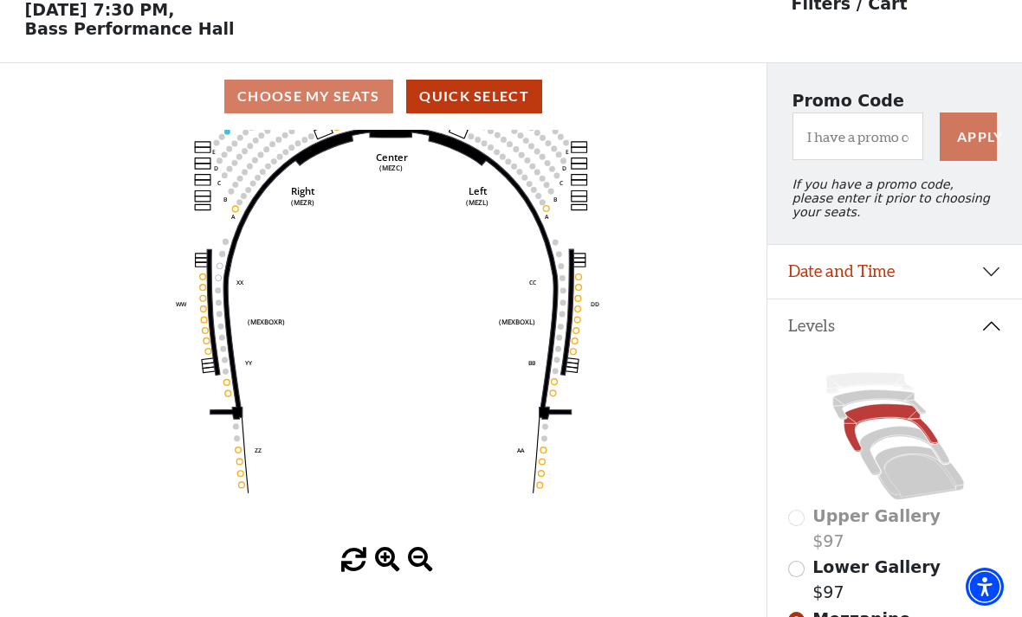
click at [556, 374] on circle at bounding box center [555, 371] width 6 height 6
click at [560, 387] on icon "Center (MEZC) Right (MEZR) Left (MEZL) (MEXBOXR) (MEXBOXL) XX WW CC DD YY BB ZZ…" at bounding box center [383, 339] width 690 height 418
click at [561, 385] on icon "Center (MEZC) Right (MEZR) Left (MEZL) (MEXBOXR) (MEXBOXL) XX WW CC DD YY BB ZZ…" at bounding box center [383, 339] width 690 height 418
click at [556, 374] on circle at bounding box center [555, 371] width 6 height 6
click at [554, 374] on circle at bounding box center [555, 371] width 6 height 6
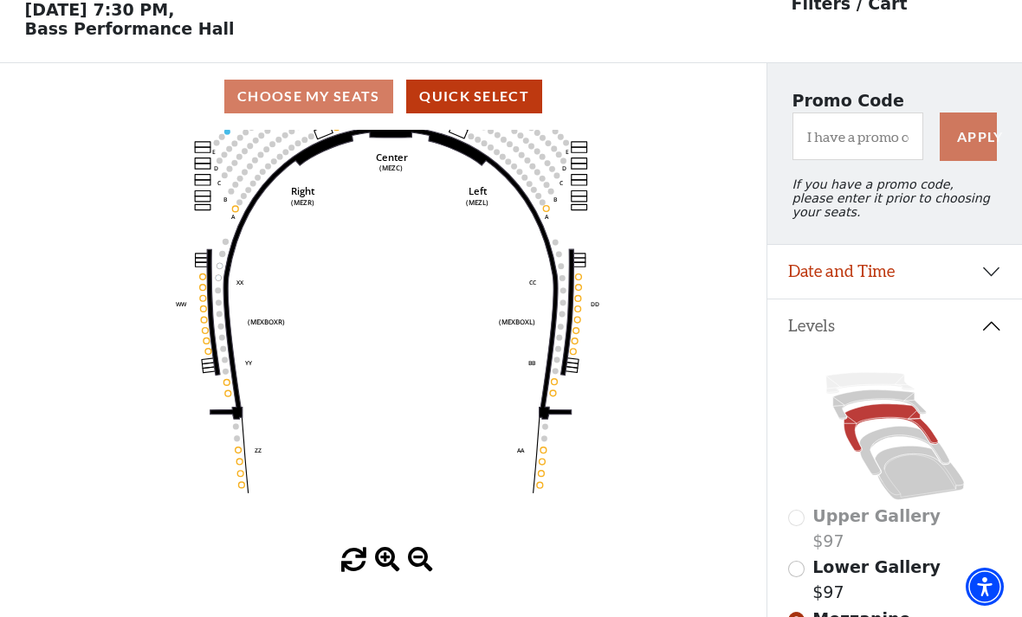
click at [553, 391] on icon "Center (MEZC) Right (MEZR) Left (MEZL) (MEXBOXR) (MEXBOXL) XX WW CC DD YY BB ZZ…" at bounding box center [383, 339] width 690 height 418
click at [553, 389] on icon "Center (MEZC) Right (MEZR) Left (MEZL) (MEXBOXR) (MEXBOXL) XX WW CC DD YY BB ZZ…" at bounding box center [383, 339] width 690 height 418
click at [551, 396] on circle at bounding box center [553, 393] width 6 height 6
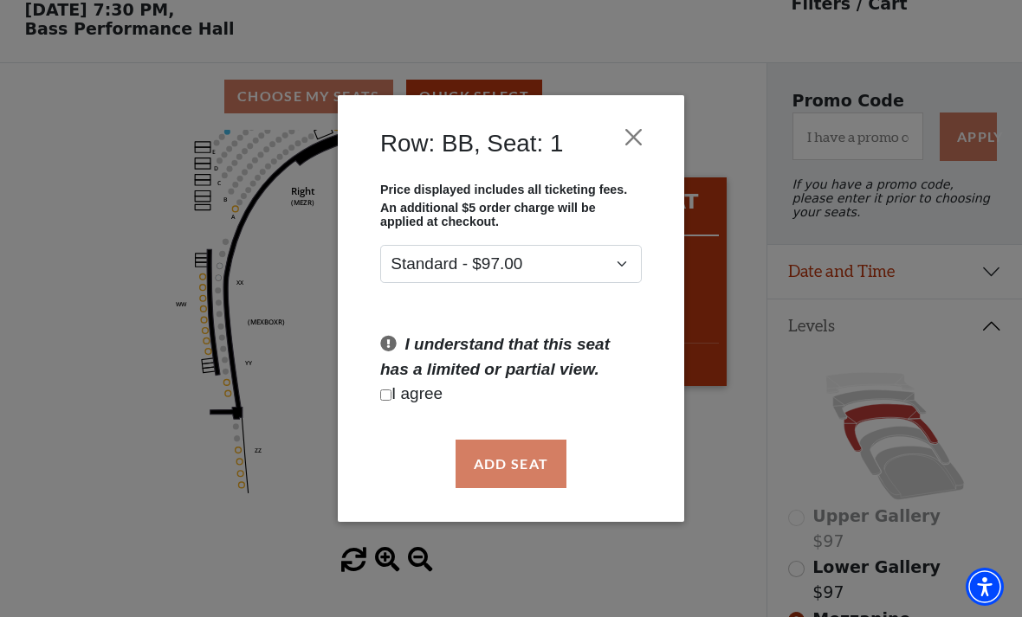
click at [553, 394] on p "I agree" at bounding box center [510, 394] width 261 height 25
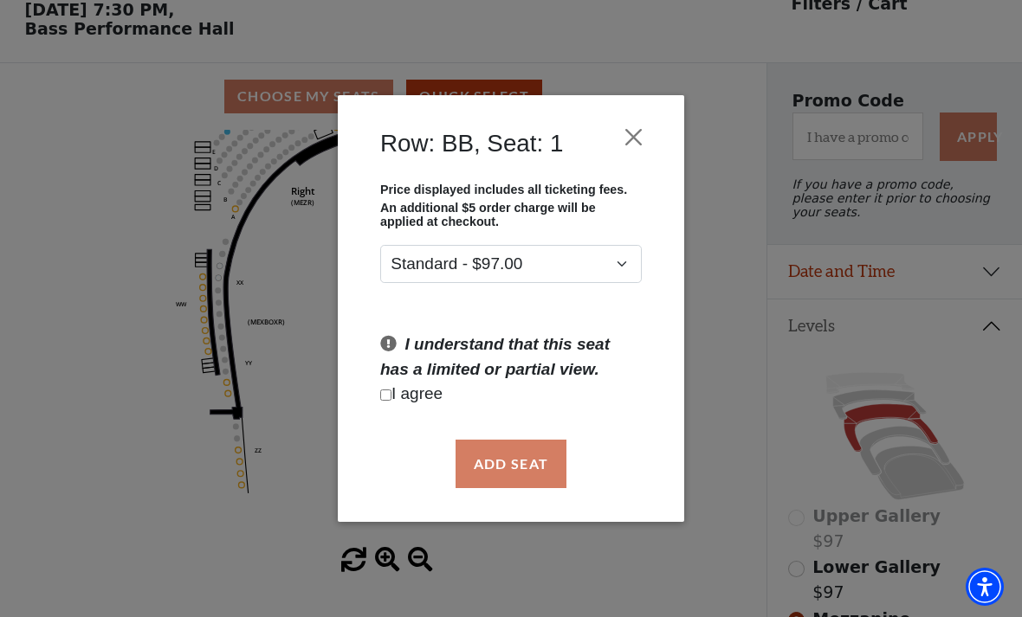
click at [402, 389] on p "I agree" at bounding box center [510, 394] width 261 height 25
click at [389, 401] on input "Checkbox field" at bounding box center [385, 395] width 11 height 11
checkbox input "true"
click at [518, 459] on button "Add Seat" at bounding box center [510, 464] width 111 height 48
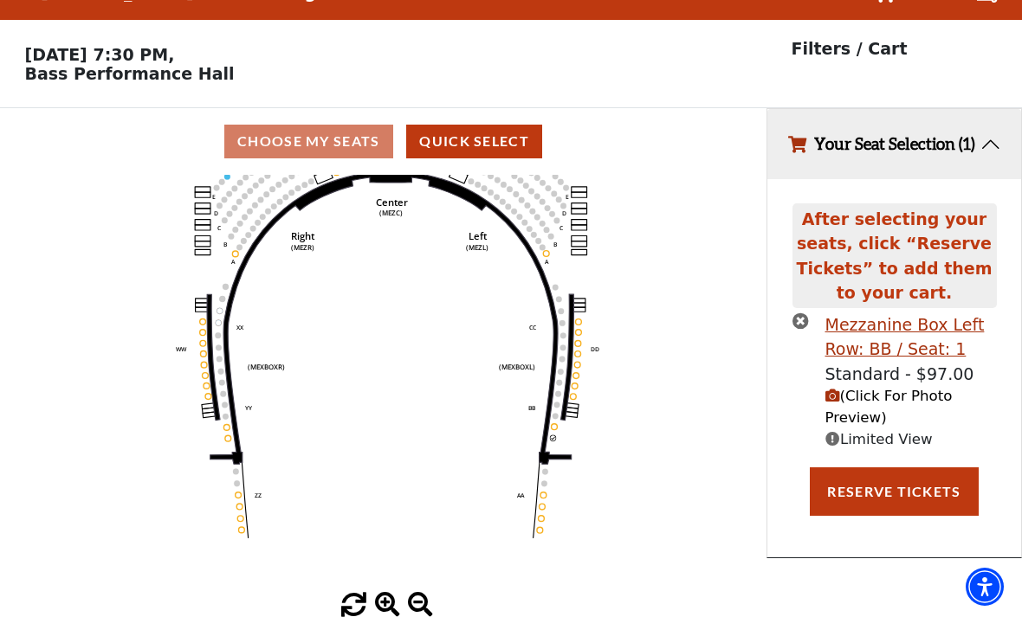
click at [554, 423] on circle at bounding box center [555, 426] width 6 height 6
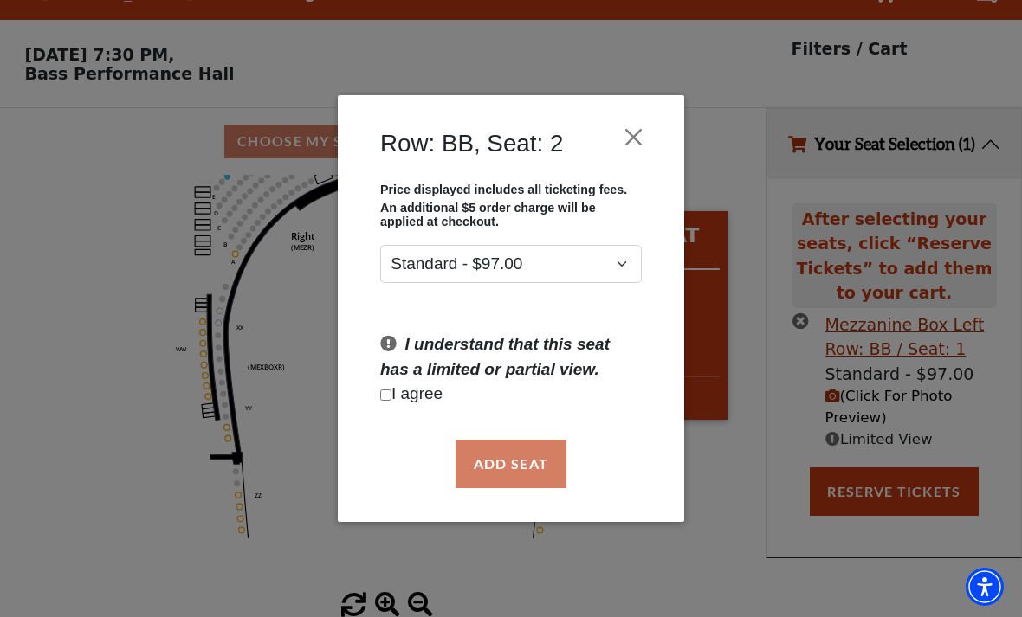
click at [531, 463] on div "Add Seat" at bounding box center [511, 463] width 294 height 81
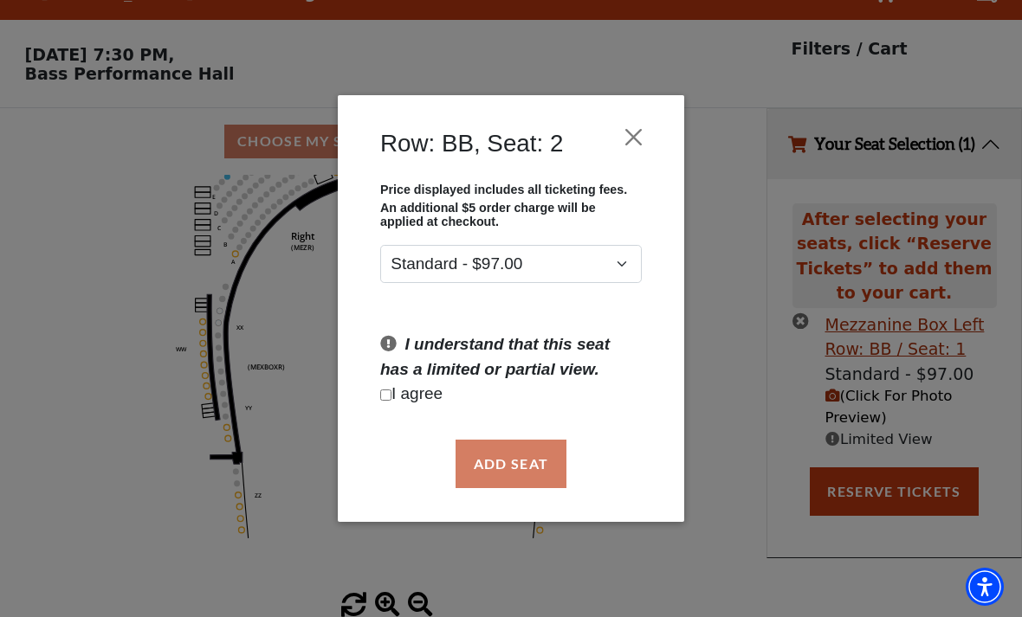
click at [390, 401] on input "Checkbox field" at bounding box center [385, 395] width 11 height 11
checkbox input "true"
click at [524, 468] on button "Add Seat" at bounding box center [510, 464] width 111 height 48
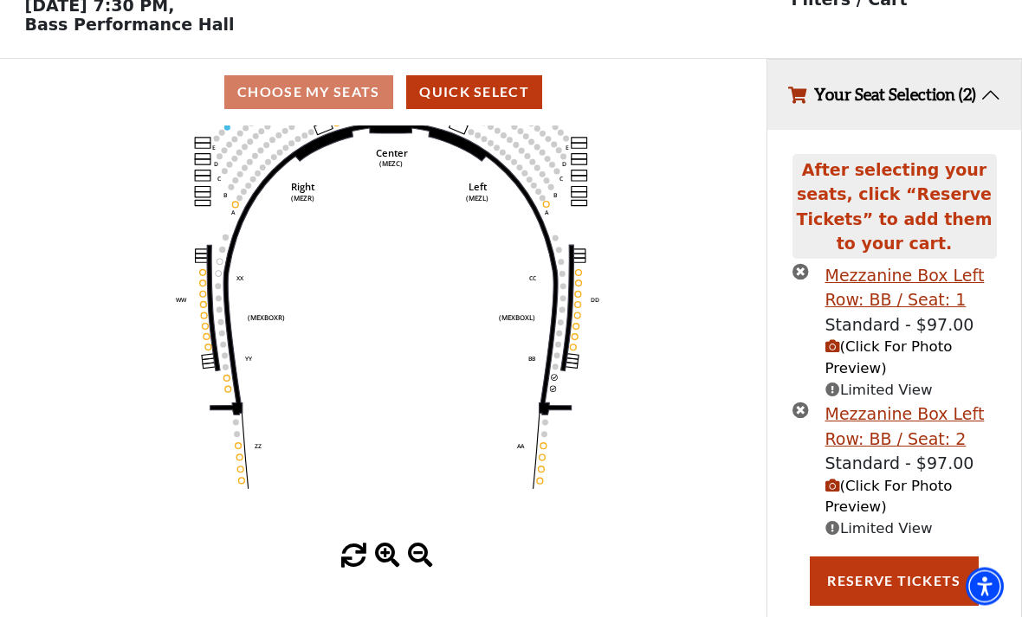
scroll to position [85, 0]
click at [545, 448] on circle at bounding box center [543, 445] width 6 height 6
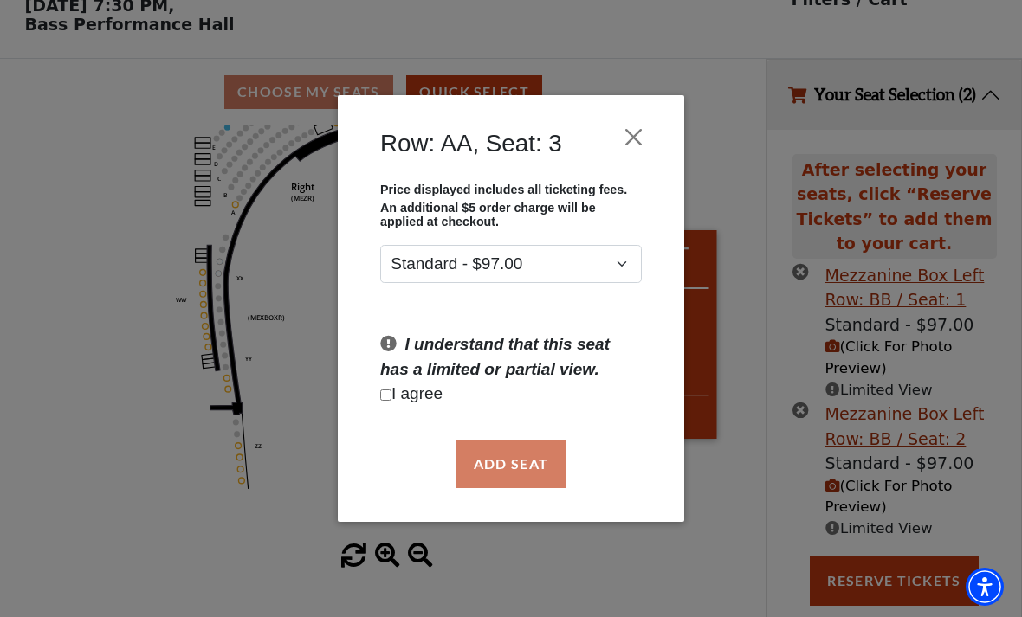
click at [504, 461] on div "Add Seat" at bounding box center [511, 463] width 294 height 81
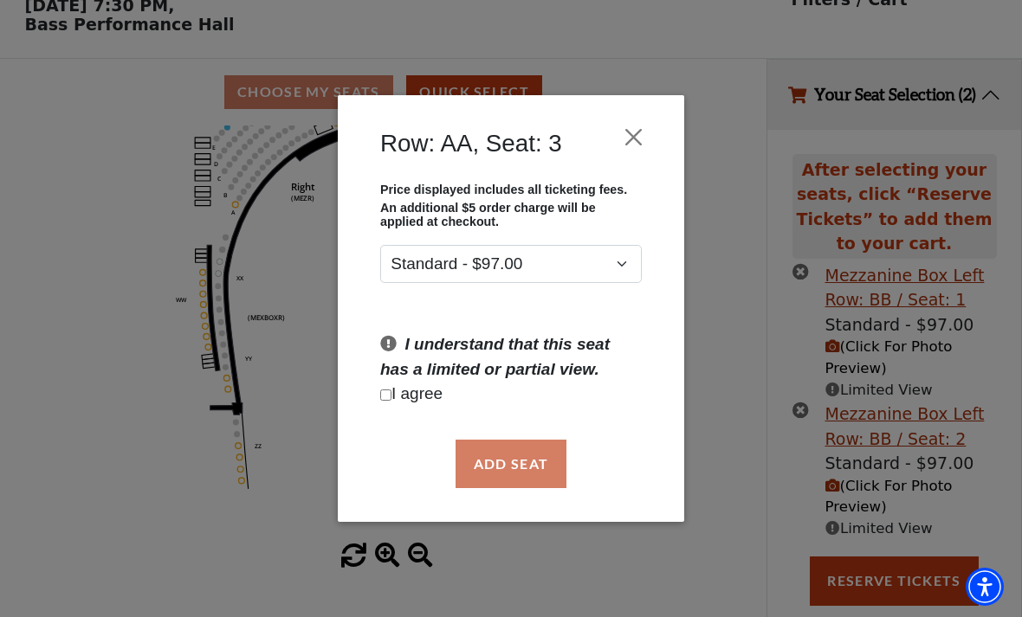
click at [391, 396] on input "Checkbox field" at bounding box center [385, 395] width 11 height 11
checkbox input "true"
click at [519, 466] on button "Add Seat" at bounding box center [510, 464] width 111 height 48
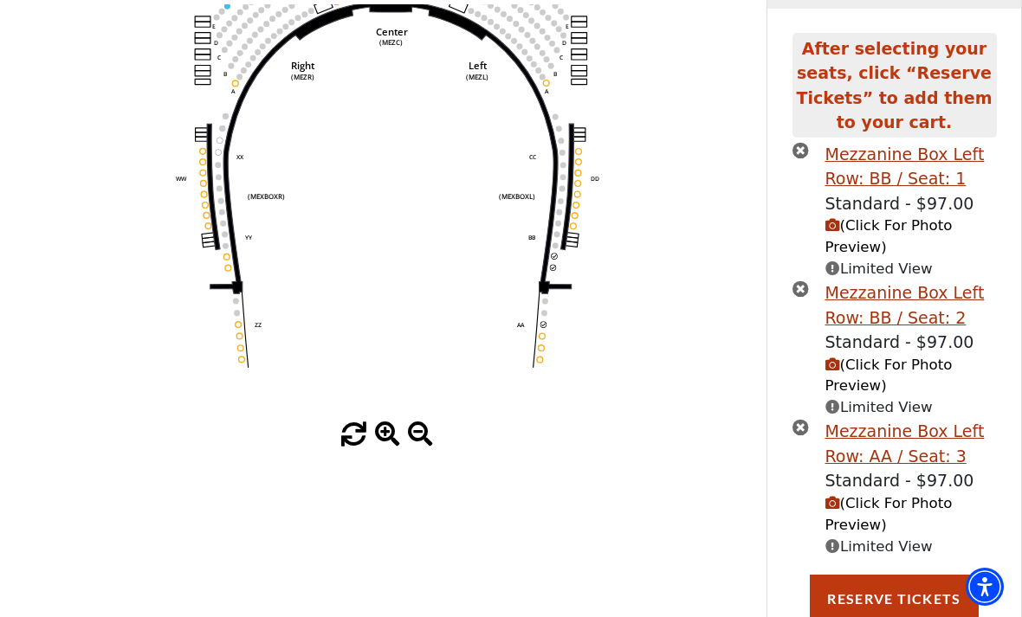
scroll to position [220, 0]
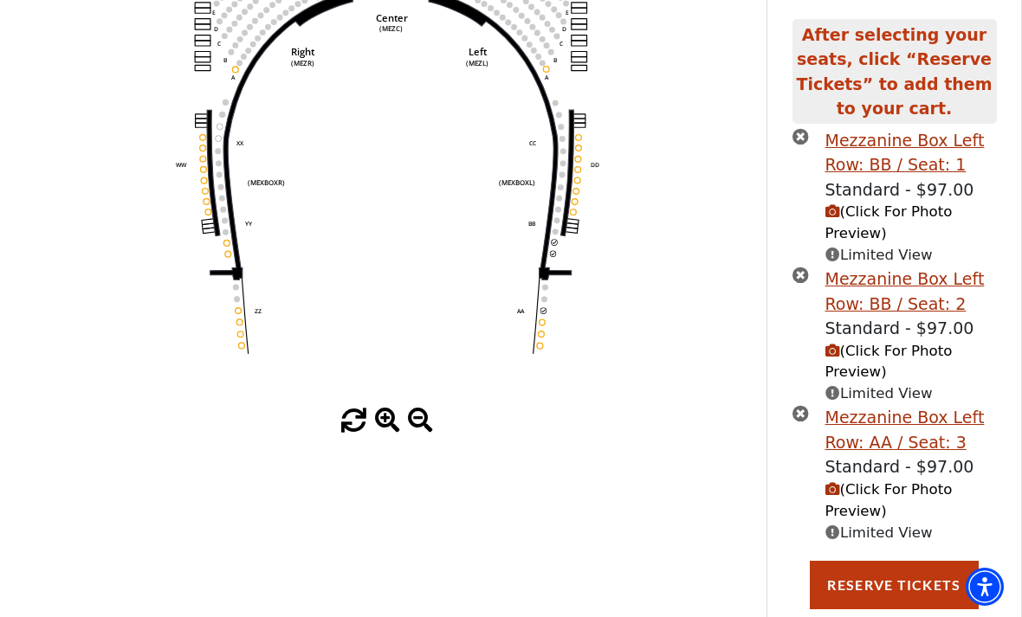
click at [543, 324] on circle at bounding box center [542, 322] width 6 height 6
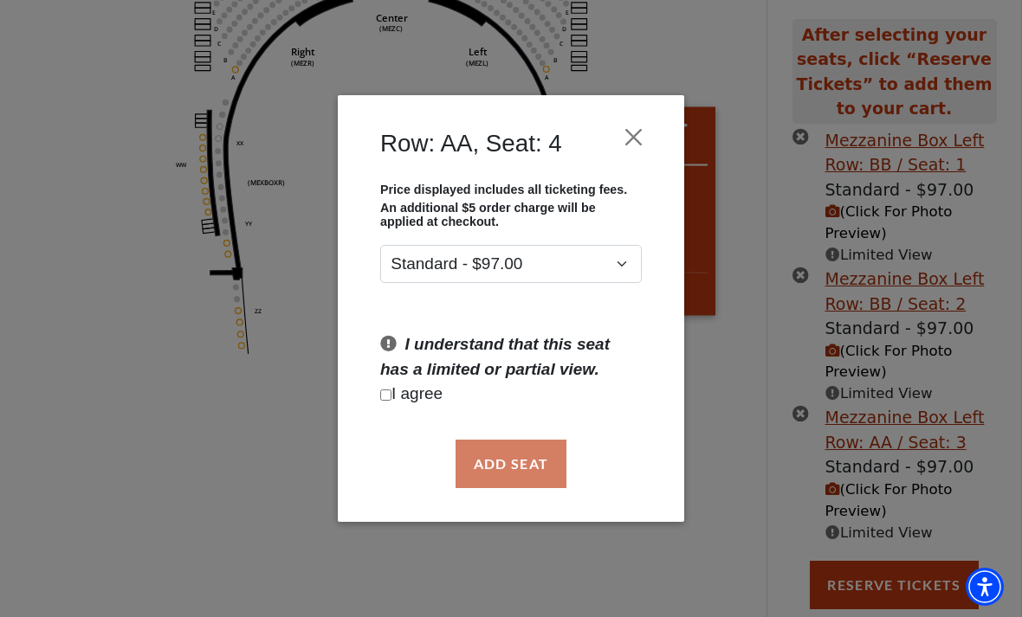
click at [513, 460] on div "Add Seat" at bounding box center [511, 463] width 294 height 81
click at [401, 393] on p "I agree" at bounding box center [510, 394] width 261 height 25
click at [391, 397] on input "Checkbox field" at bounding box center [385, 395] width 11 height 11
checkbox input "true"
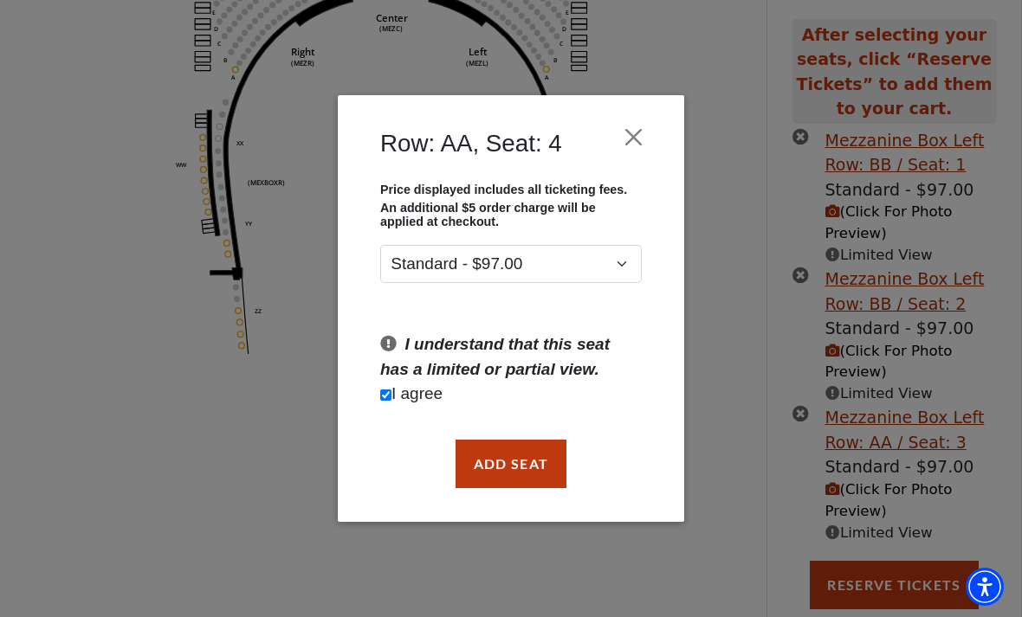
click at [494, 459] on button "Add Seat" at bounding box center [510, 464] width 111 height 48
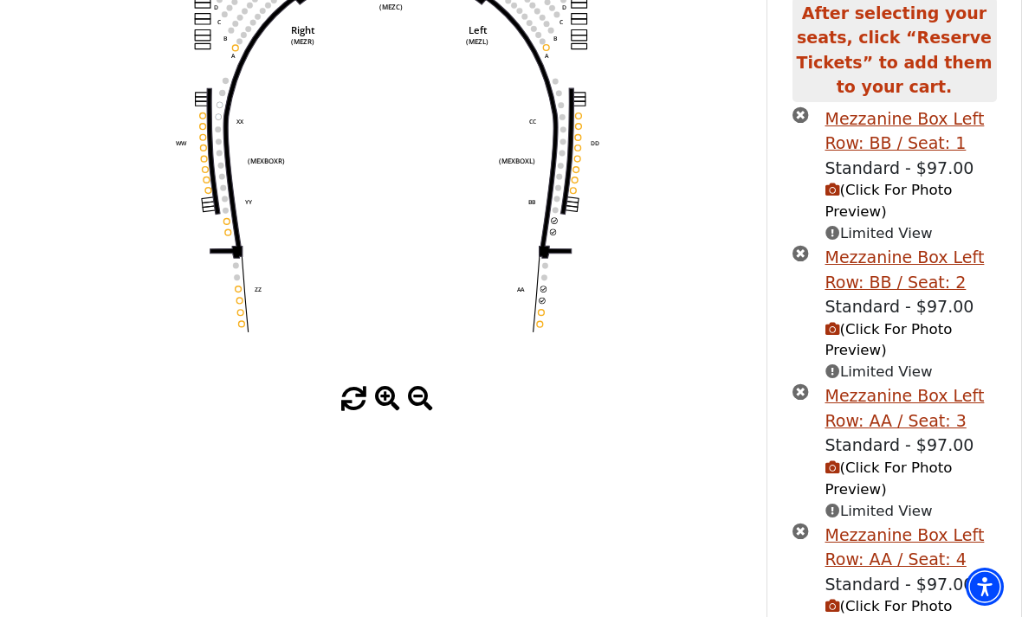
scroll to position [241, 0]
click at [868, 427] on div "Mezzanine Box Left Row: AA / Seat: 3" at bounding box center [910, 408] width 171 height 49
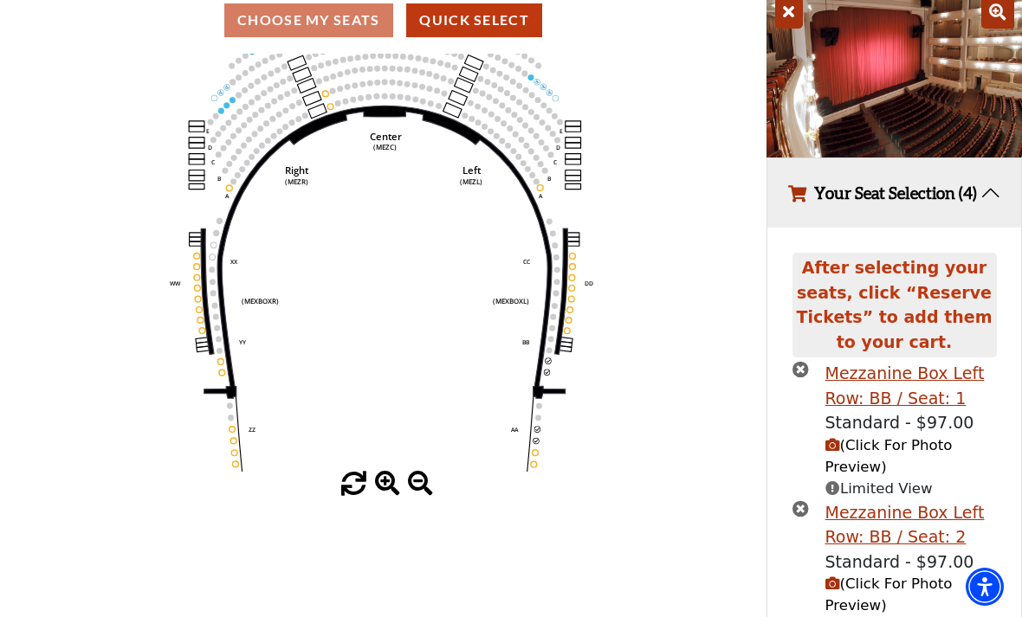
scroll to position [161, 0]
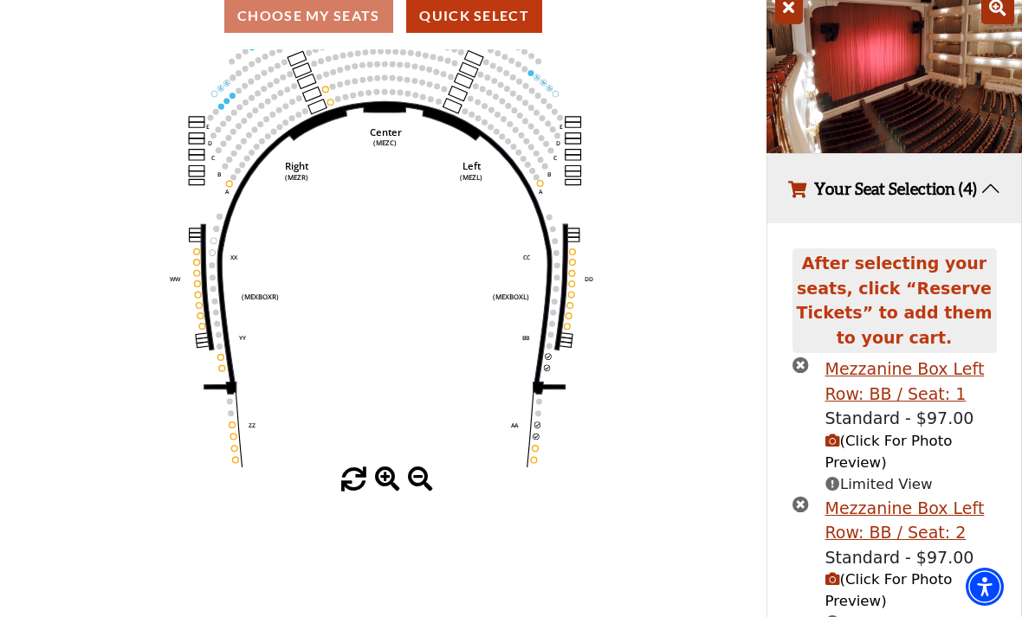
click at [904, 401] on div "Mezzanine Box Left Row: BB / Seat: 1" at bounding box center [910, 381] width 171 height 49
click at [886, 465] on span "(Click For Photo Preview)" at bounding box center [888, 452] width 127 height 38
click at [861, 470] on span "(Click For Photo Preview)" at bounding box center [888, 452] width 127 height 38
click at [792, 21] on icon at bounding box center [789, 7] width 28 height 33
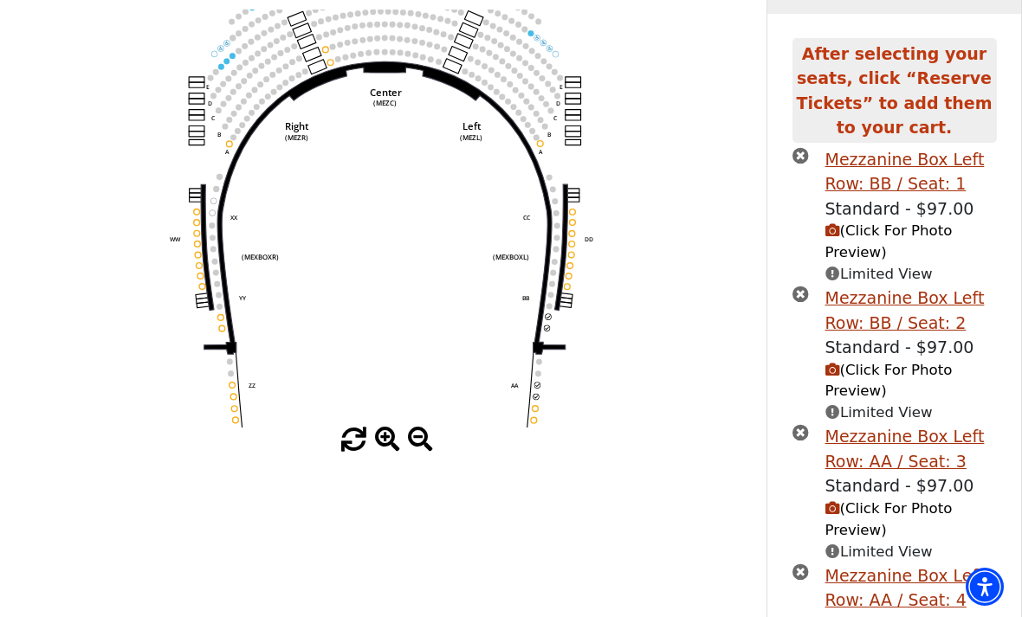
scroll to position [198, 0]
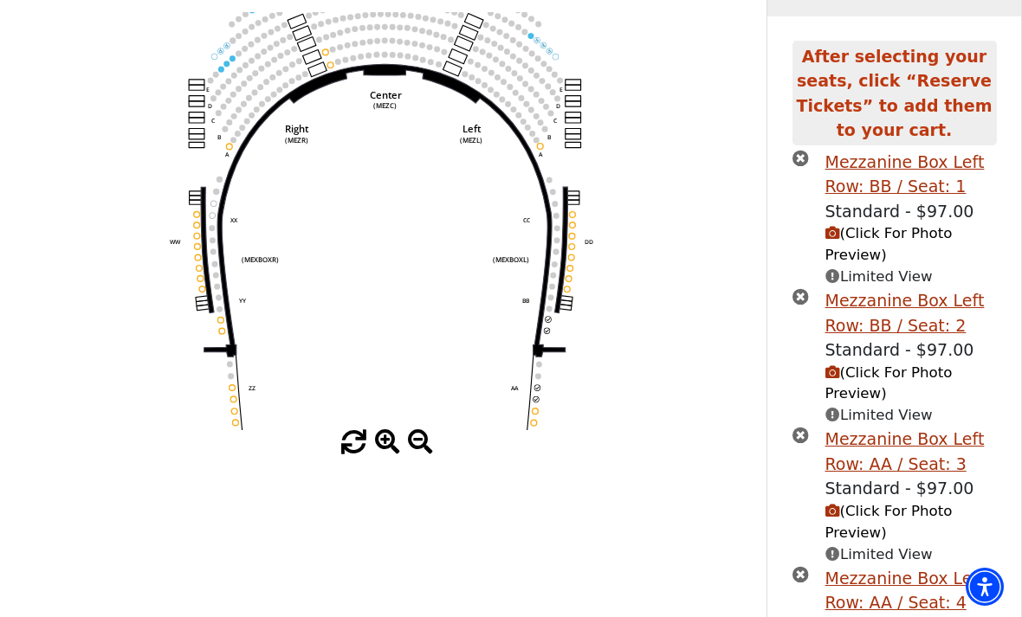
click at [807, 166] on icon "times-circle" at bounding box center [800, 158] width 16 height 16
click at [805, 166] on icon "times-circle" at bounding box center [800, 158] width 16 height 16
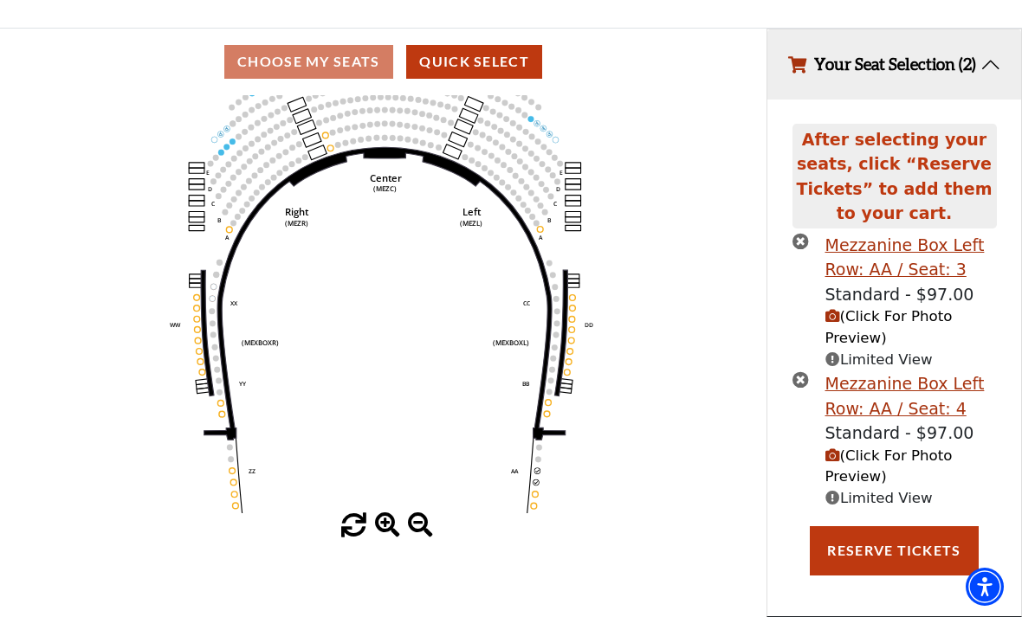
scroll to position [71, 0]
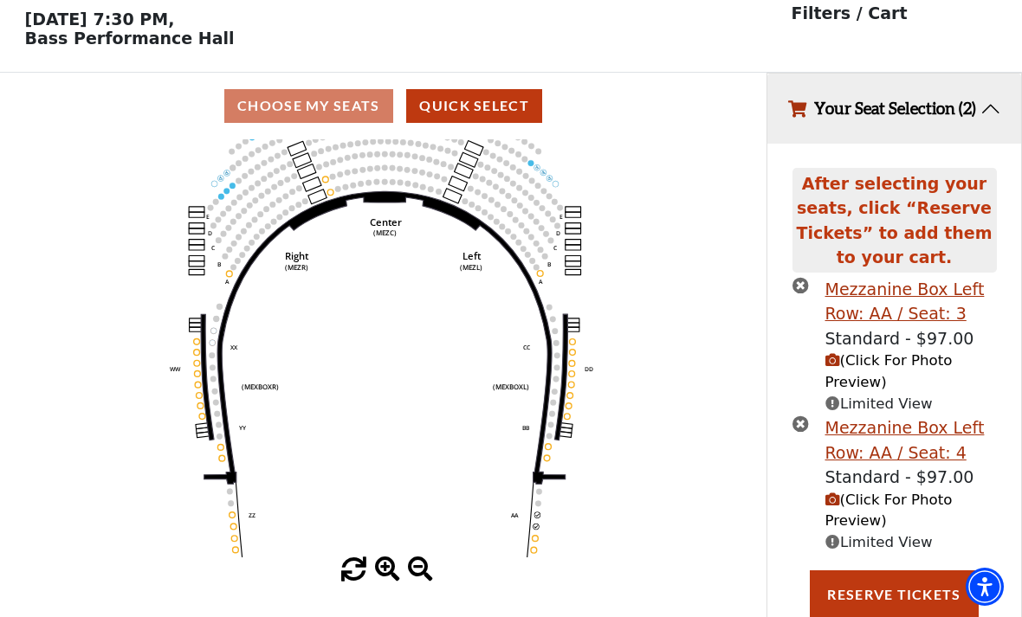
click at [891, 605] on button "Reserve Tickets" at bounding box center [894, 595] width 168 height 48
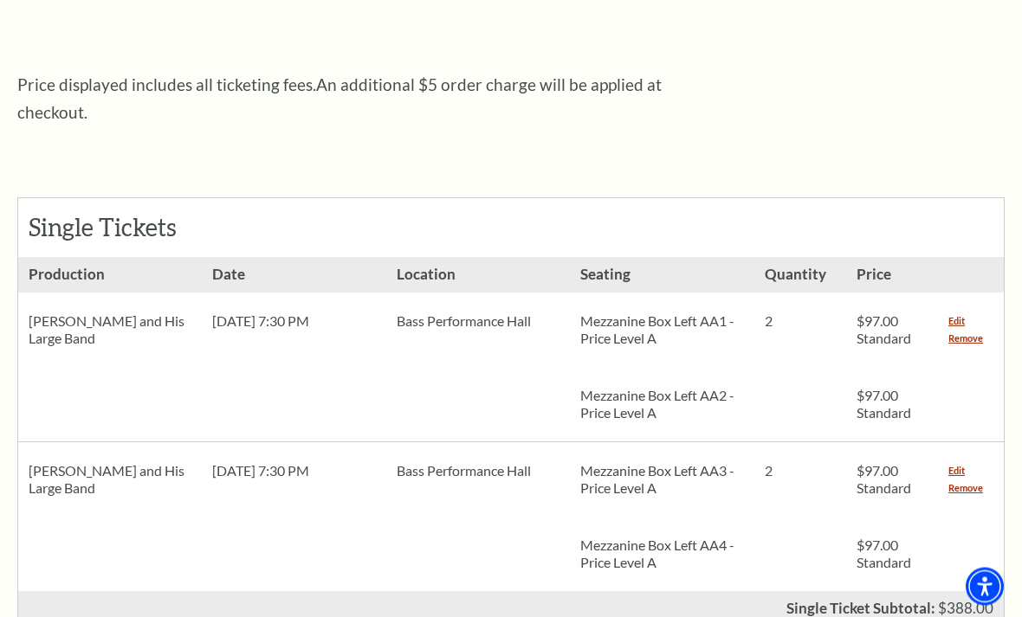
scroll to position [628, 0]
click at [964, 479] on link "Remove" at bounding box center [965, 487] width 35 height 17
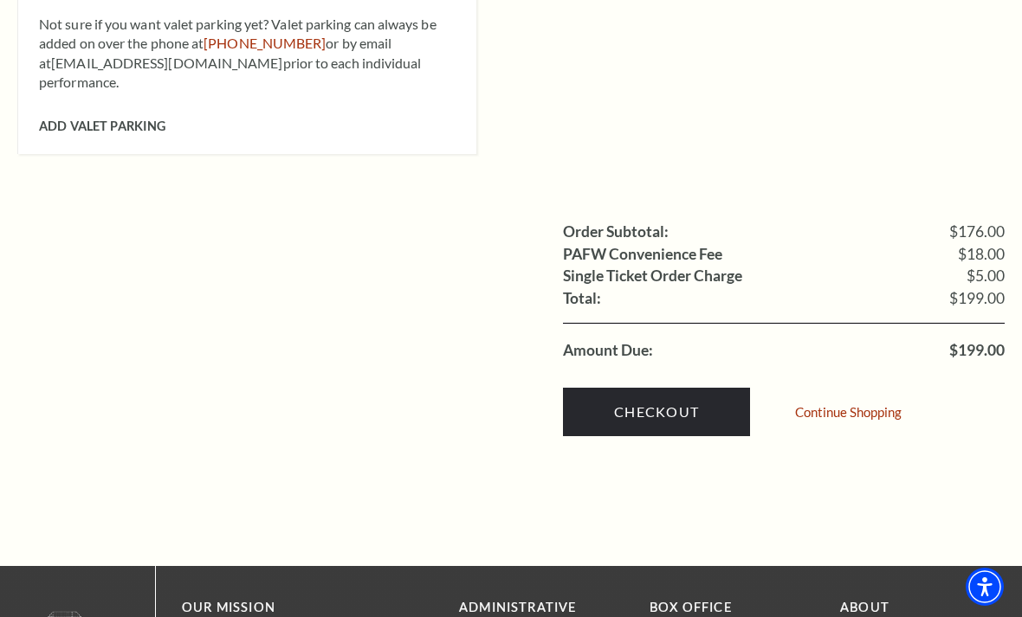
scroll to position [1662, 0]
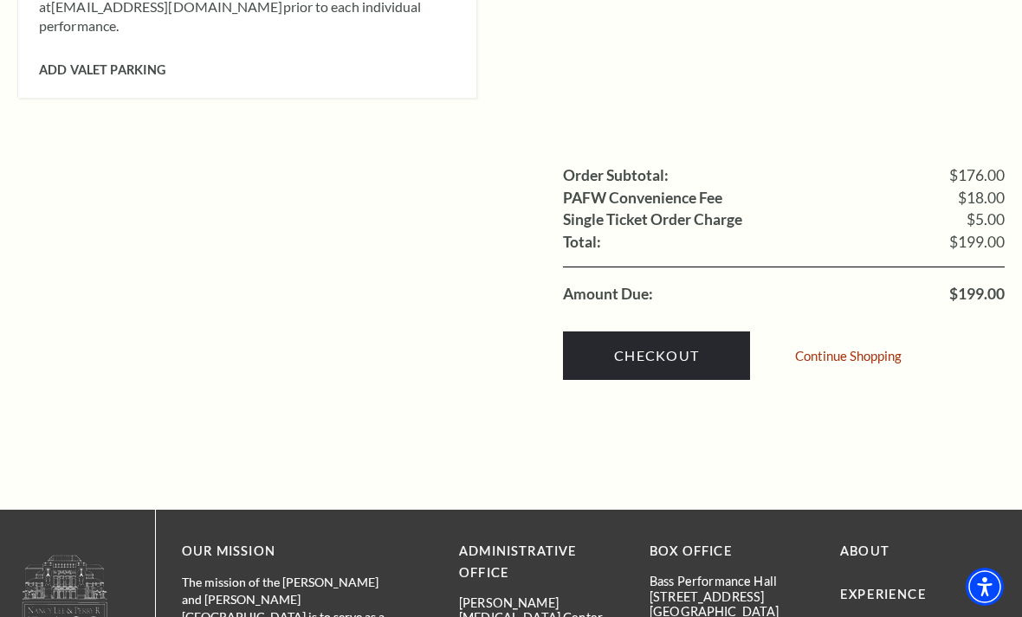
click at [645, 332] on link "Checkout" at bounding box center [656, 356] width 187 height 48
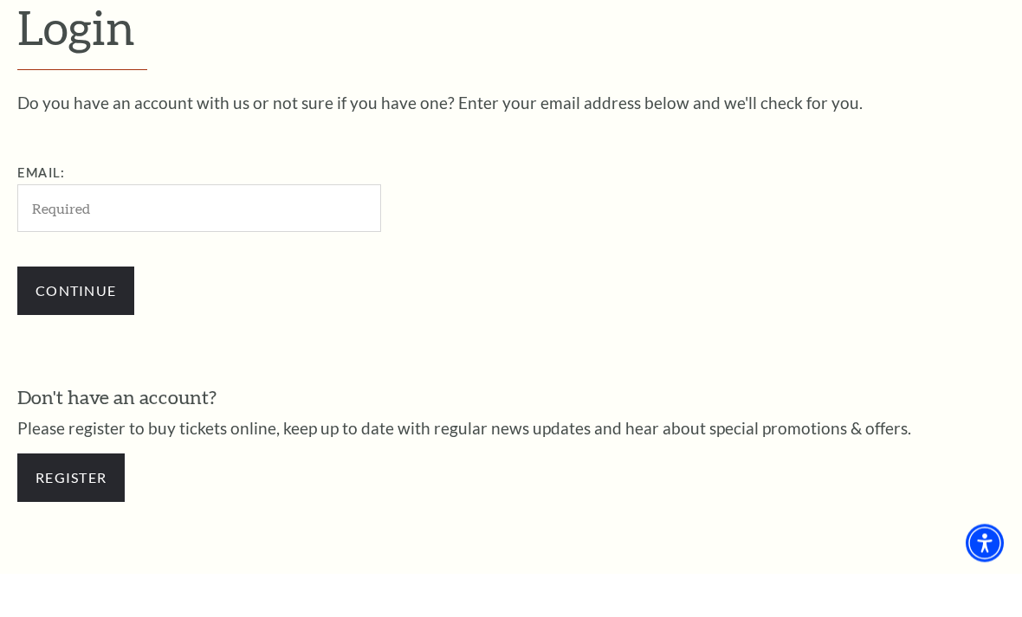
click at [51, 229] on input "Email:" at bounding box center [199, 253] width 364 height 48
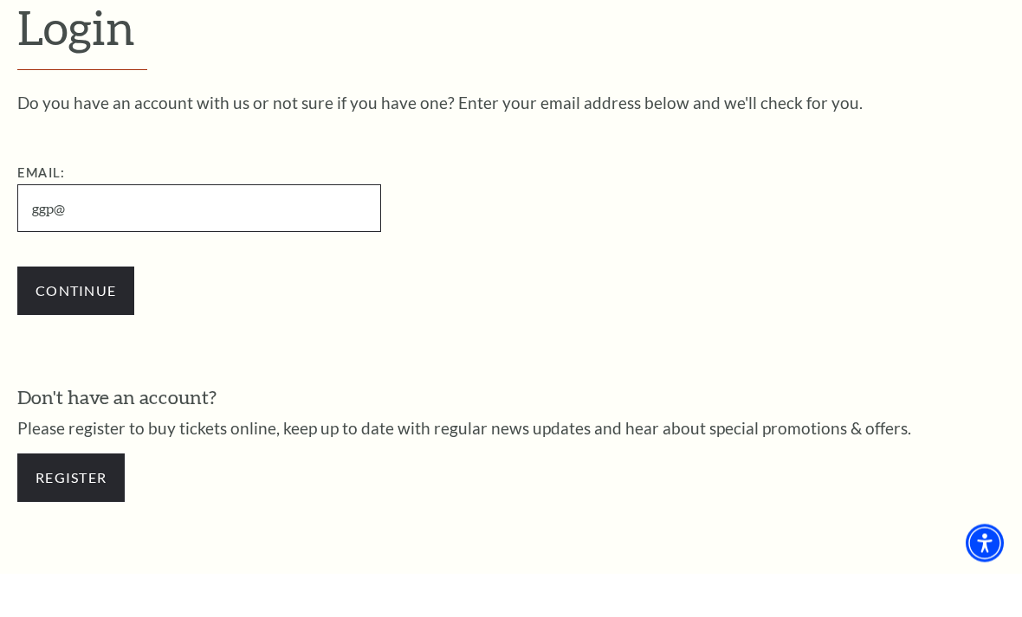
type input "[EMAIL_ADDRESS][DOMAIN_NAME]"
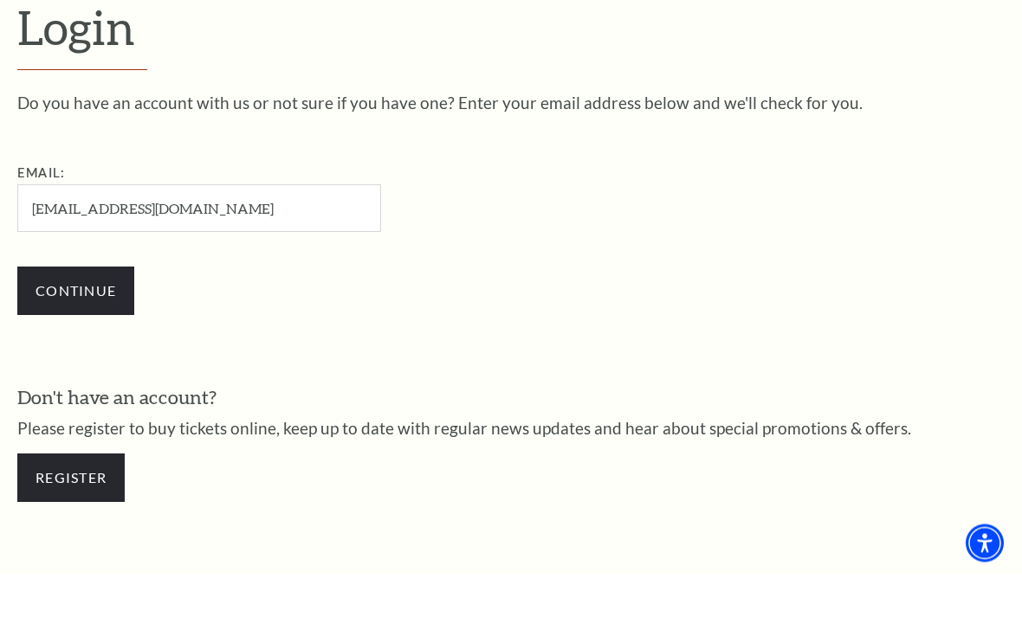
scroll to position [447, 0]
click at [87, 284] on input "Continue" at bounding box center [75, 291] width 117 height 48
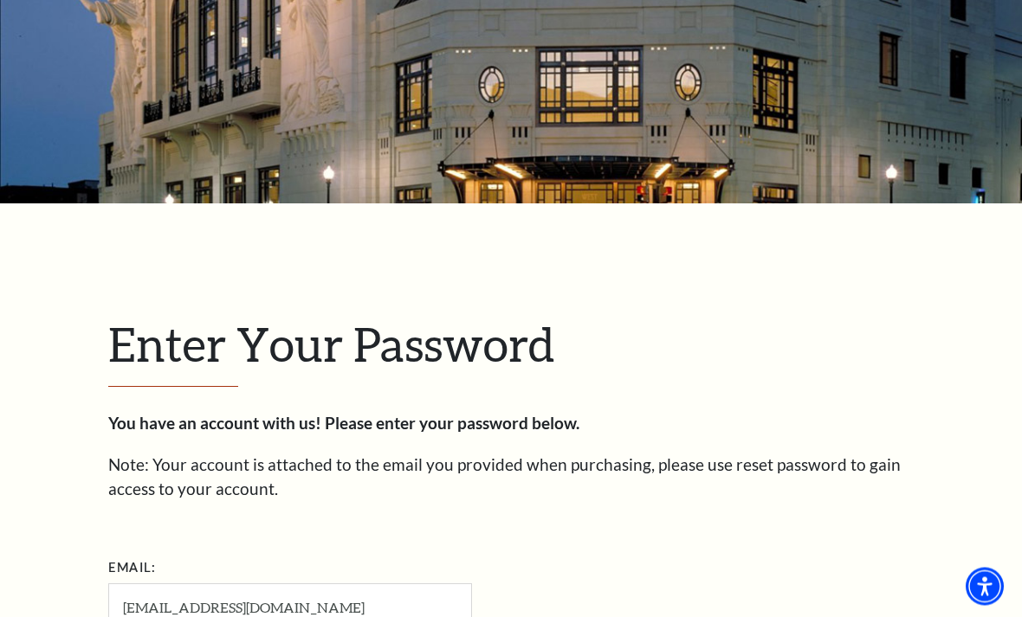
scroll to position [462, 0]
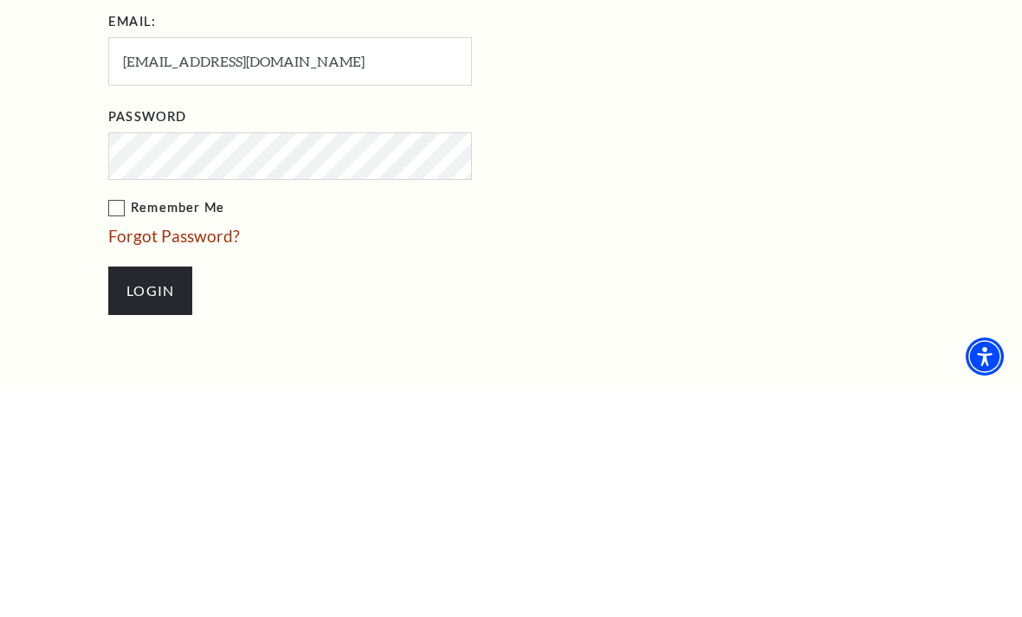
click at [150, 497] on input "Login" at bounding box center [150, 521] width 84 height 48
click at [154, 497] on input "Login" at bounding box center [150, 521] width 84 height 48
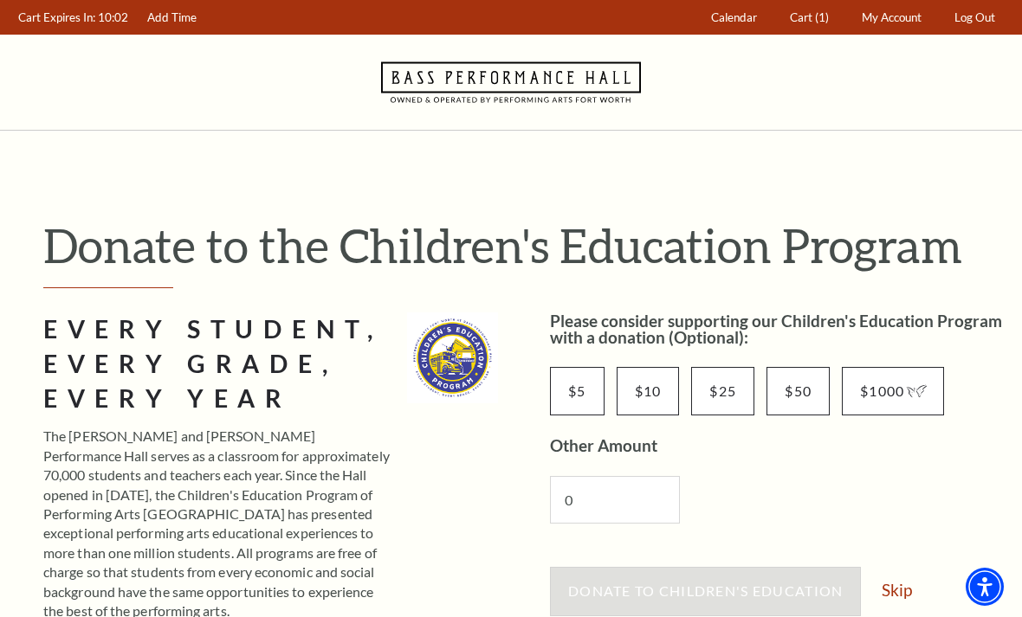
click at [809, 20] on span "Cart" at bounding box center [801, 17] width 23 height 14
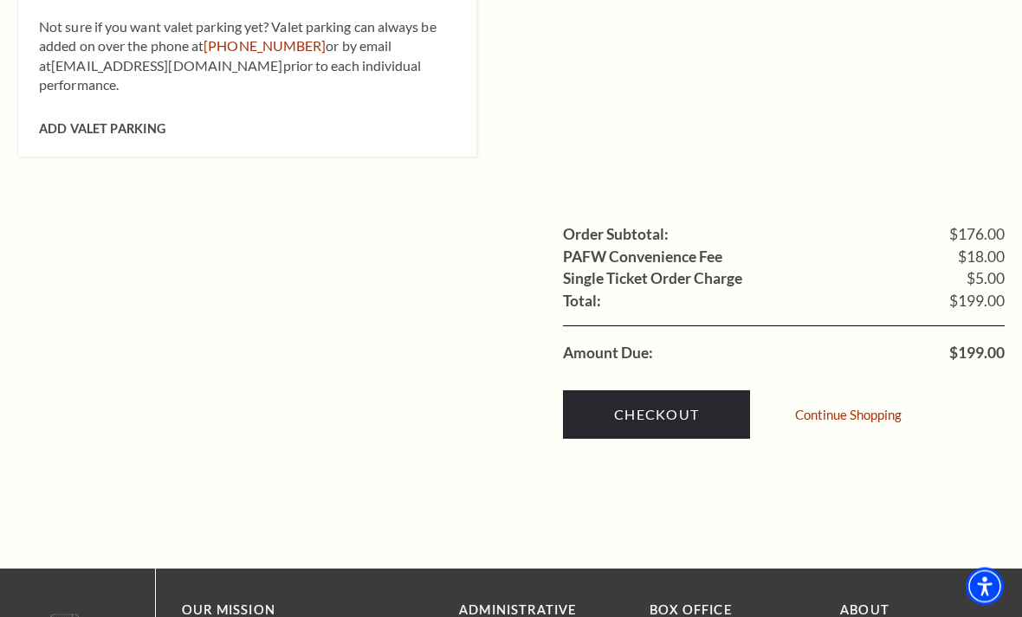
scroll to position [1604, 0]
click at [645, 390] on link "Checkout" at bounding box center [656, 414] width 187 height 48
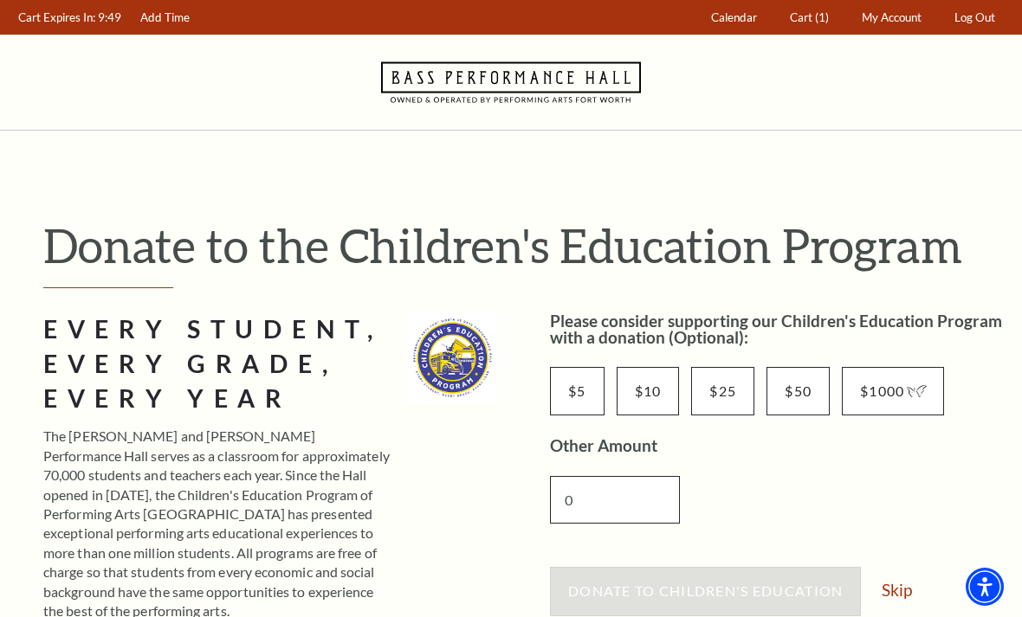
click at [610, 494] on input "0" at bounding box center [615, 500] width 130 height 48
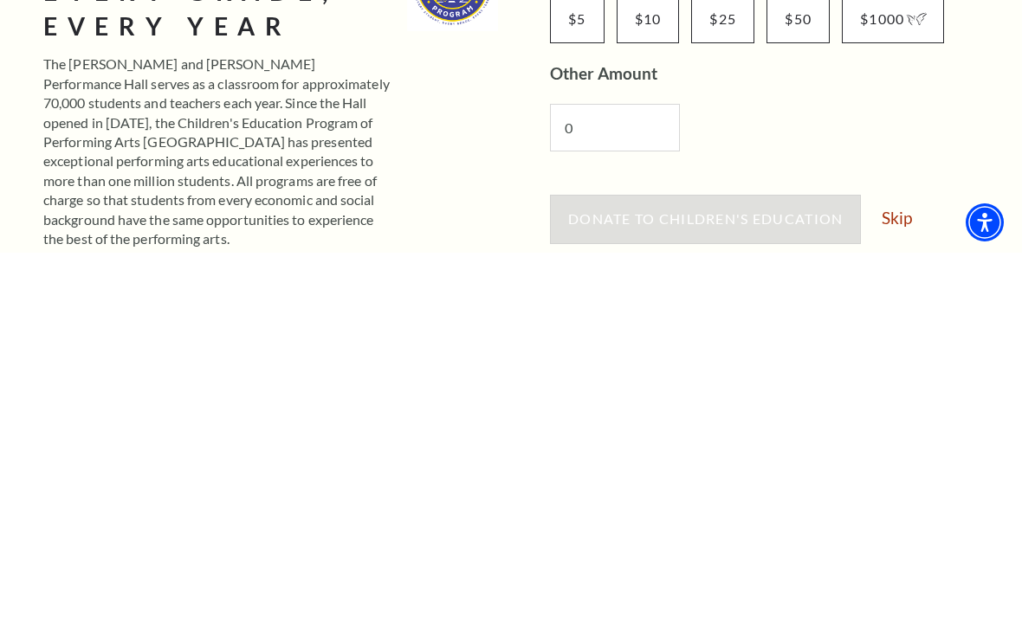
click at [894, 574] on link "Skip" at bounding box center [896, 582] width 30 height 16
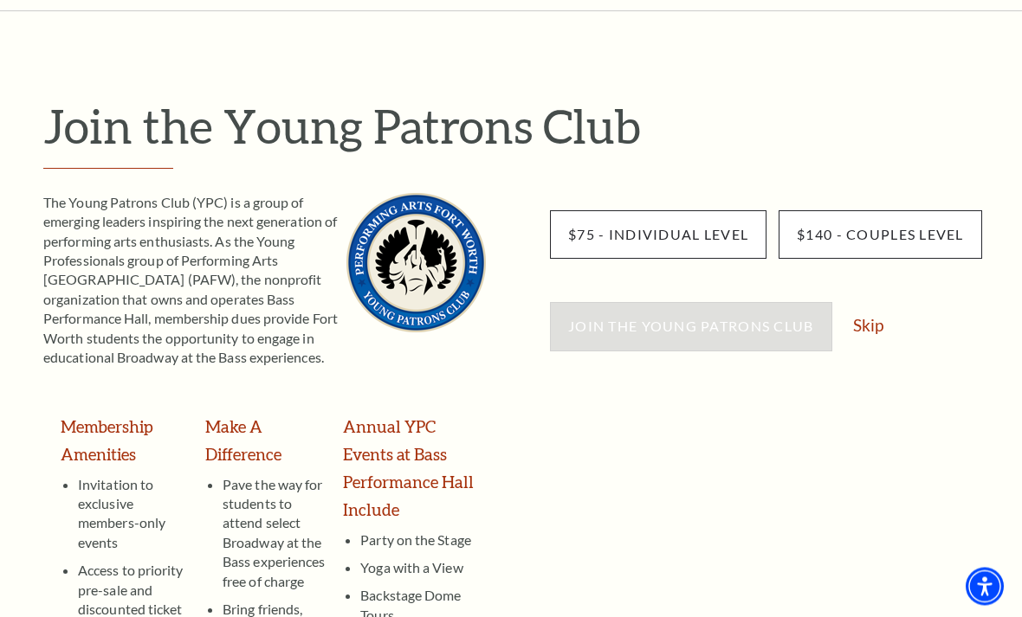
scroll to position [119, 0]
click at [879, 332] on link "Skip" at bounding box center [868, 325] width 30 height 16
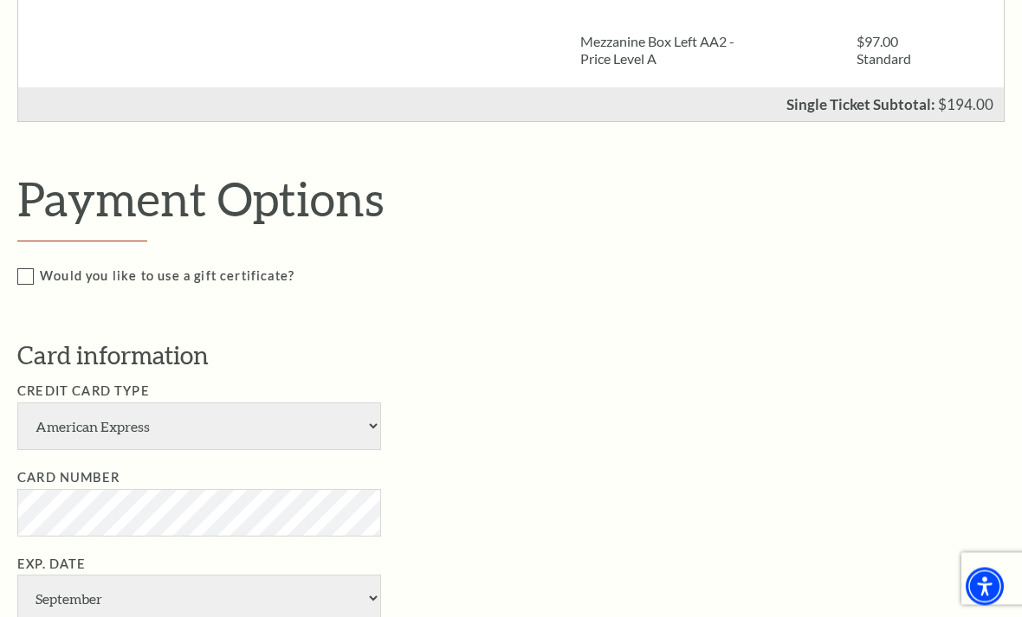
scroll to position [644, 0]
click at [104, 414] on select "American Express Visa Master Card Discover" at bounding box center [199, 427] width 364 height 48
select select "25"
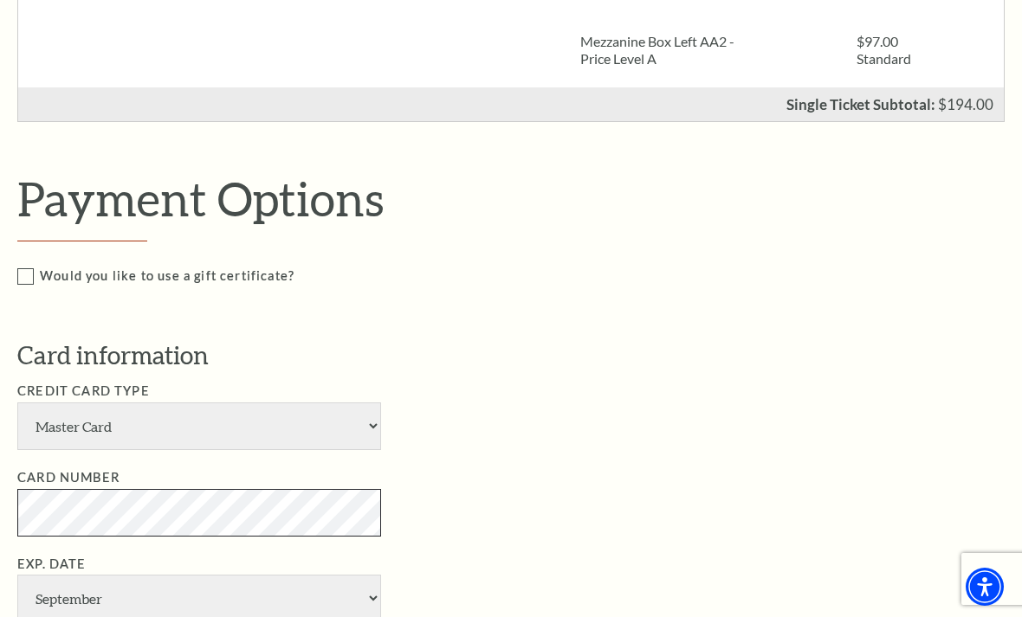
scroll to position [643, 0]
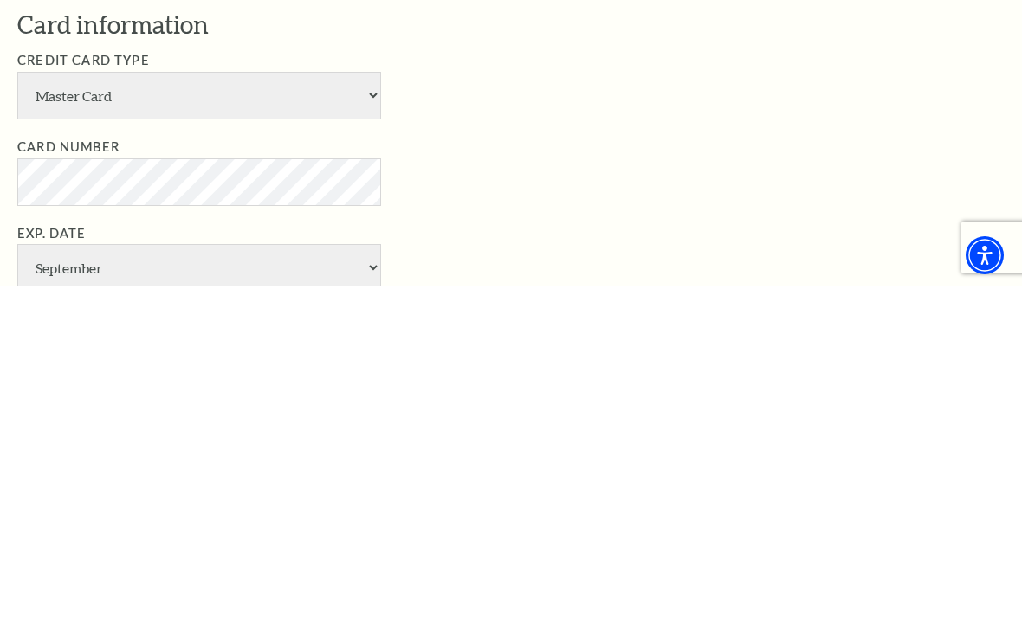
select select "5"
select select "2027"
type input "914"
type input "Gwen E Green Perez"
click at [611, 555] on li "Exp. Date January February March April May June July August September October N…" at bounding box center [523, 622] width 1012 height 134
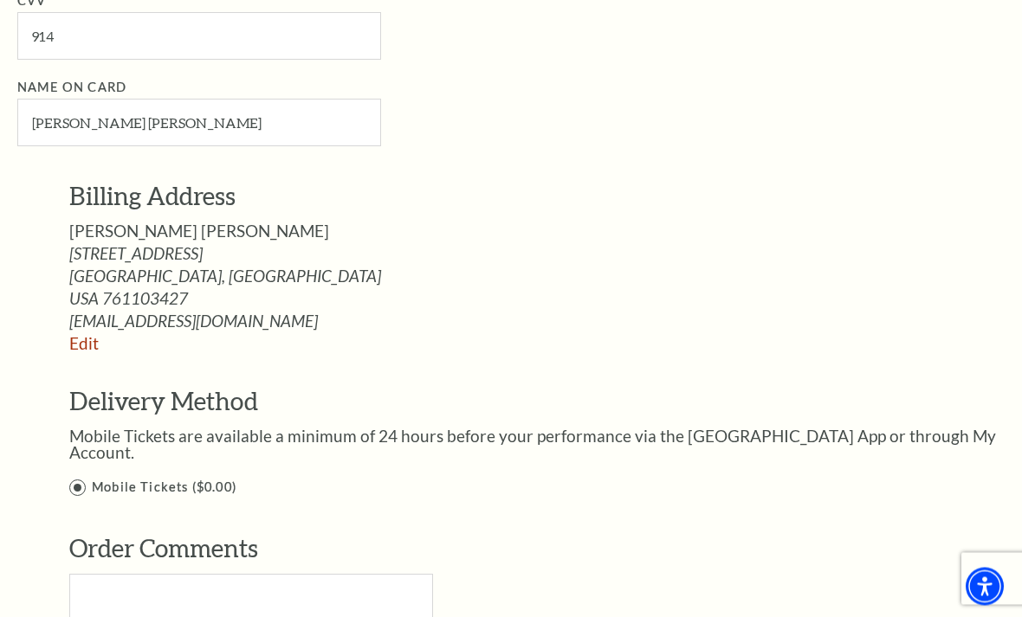
scroll to position [1359, 0]
click at [89, 333] on link "Edit" at bounding box center [83, 343] width 29 height 20
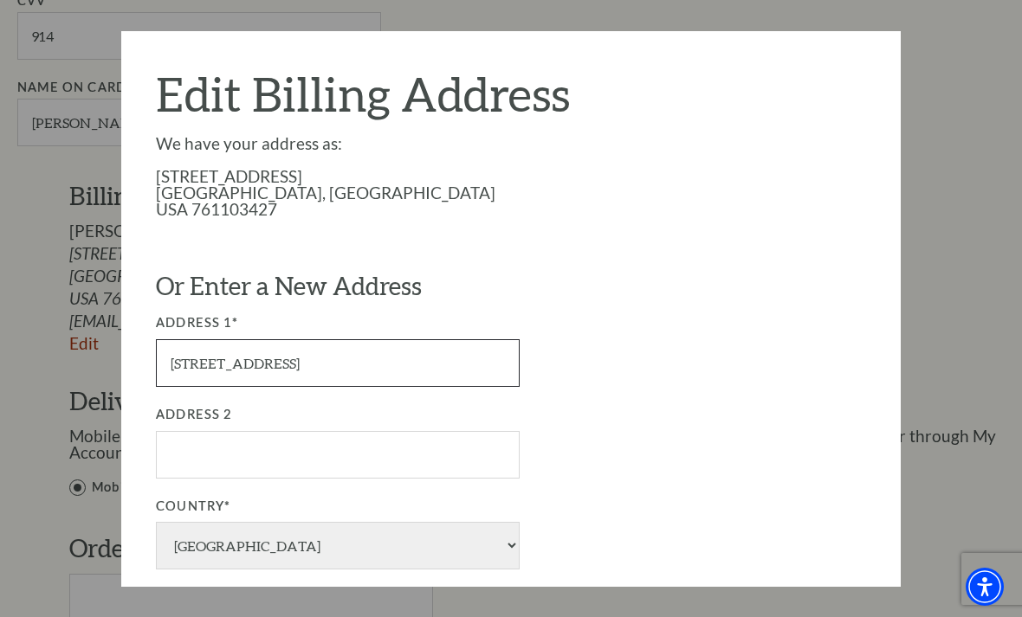
click at [290, 360] on input "2938 5th Ave" at bounding box center [338, 363] width 364 height 48
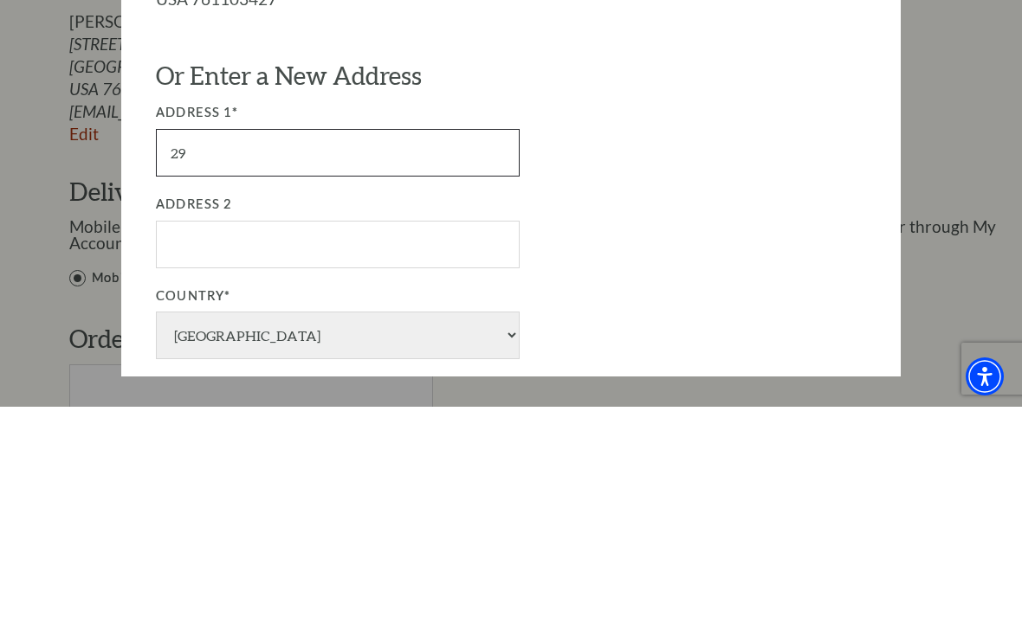
type input "2"
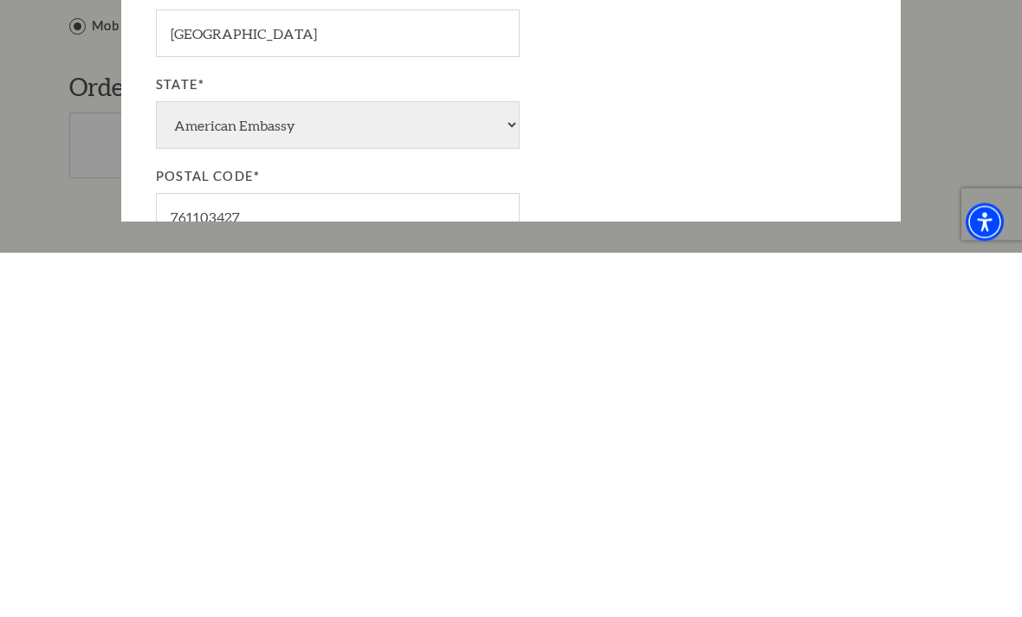
scroll to position [248, 0]
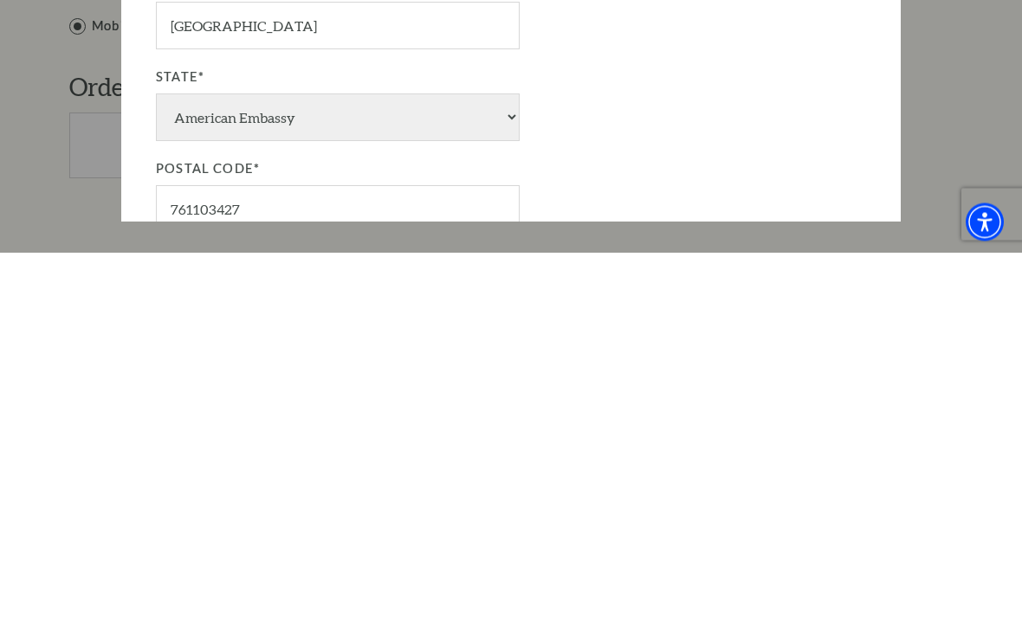
type input "7513 SWITCHWOOD LN"
click at [276, 550] on input "761103427" at bounding box center [338, 574] width 364 height 48
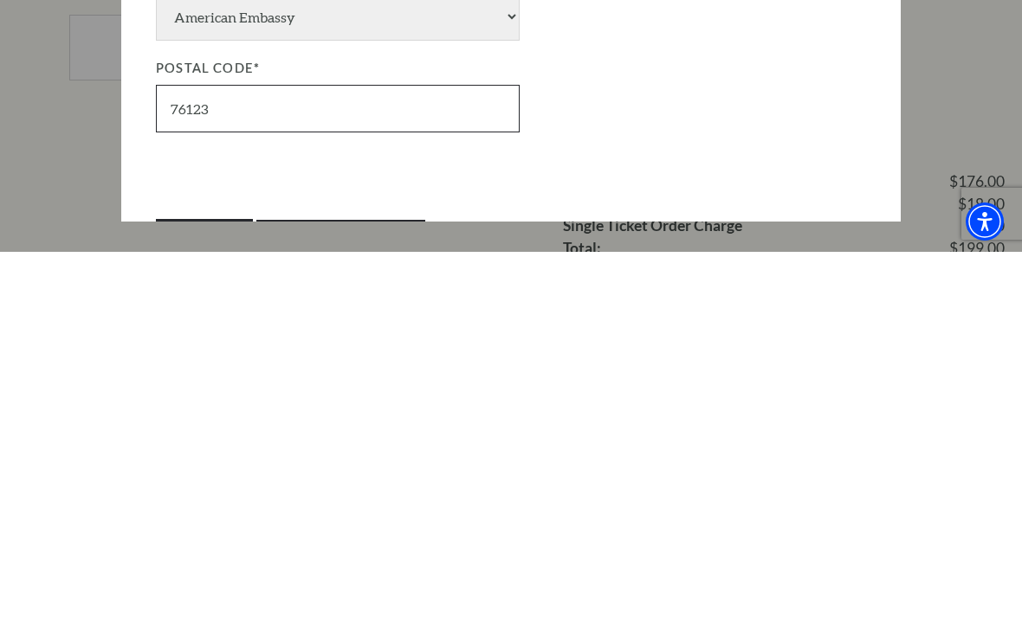
scroll to position [346, 0]
type input "76123"
click at [339, 586] on input "Update Address" at bounding box center [340, 610] width 169 height 48
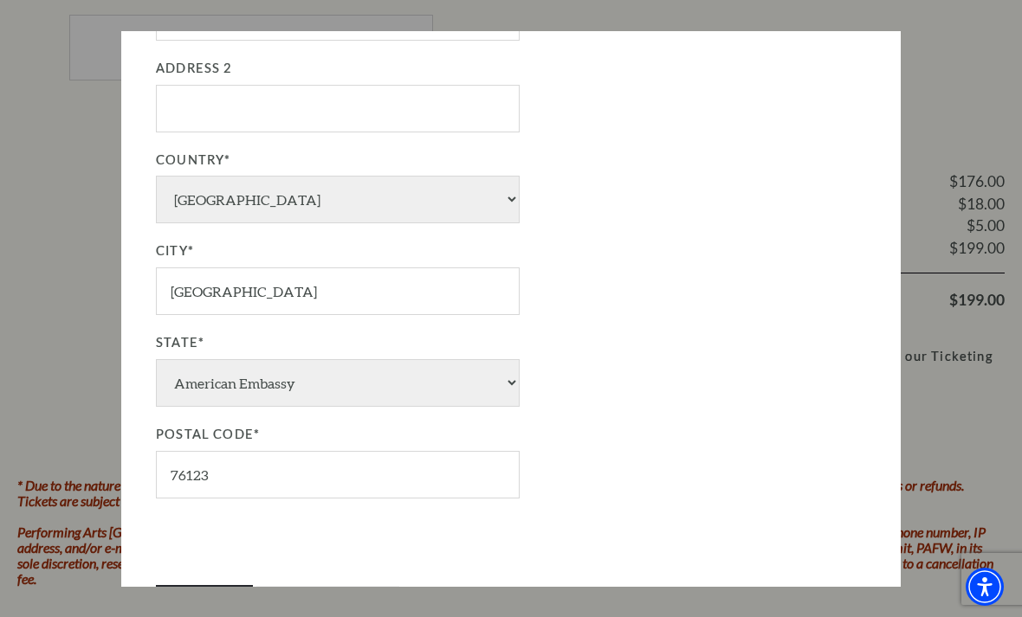
type input "Update Address"
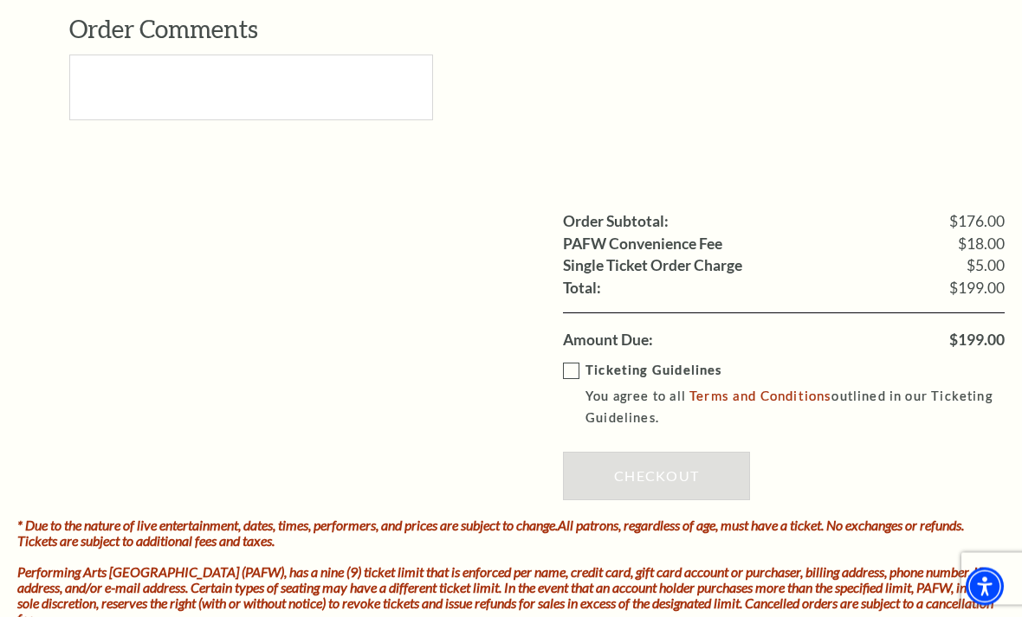
scroll to position [1878, 0]
click at [573, 360] on label "Ticketing Guidelines You agree to all Terms and Conditions outlined in our Tick…" at bounding box center [796, 394] width 467 height 69
click at [0, 0] on input "Ticketing Guidelines You agree to all Terms and Conditions outlined in our Tick…" at bounding box center [0, 0] width 0 height 0
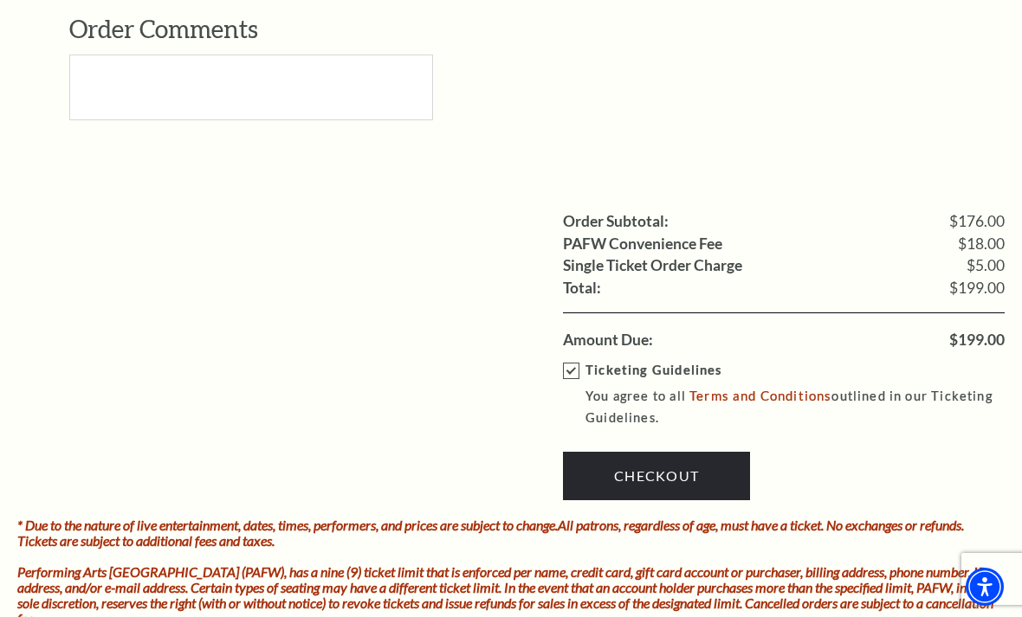
click at [632, 452] on link "Checkout" at bounding box center [656, 476] width 187 height 48
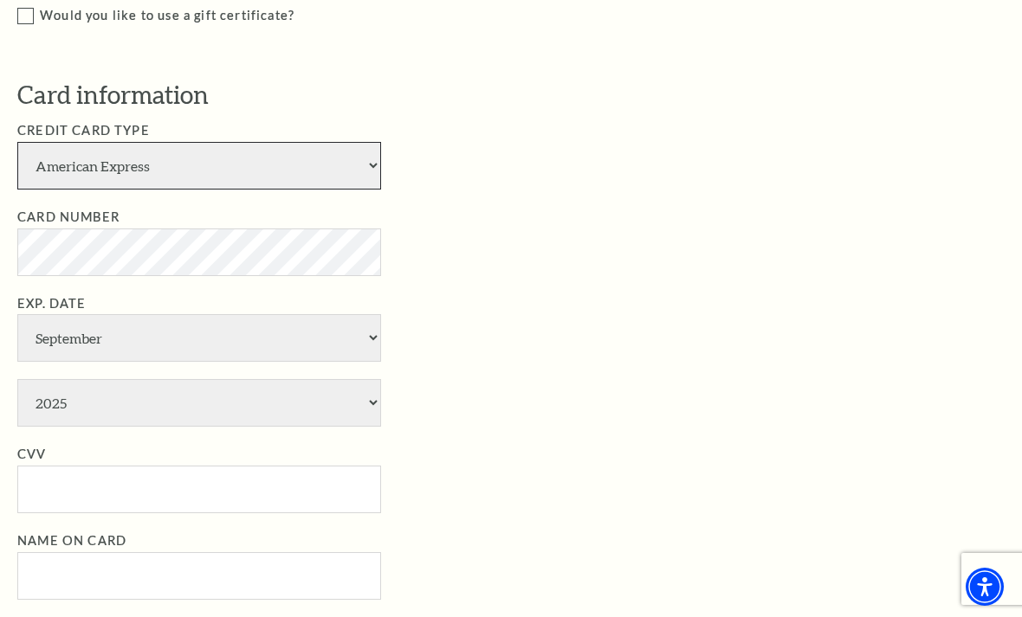
click at [122, 154] on select "American Express Visa Master Card Discover" at bounding box center [199, 166] width 364 height 48
select select "25"
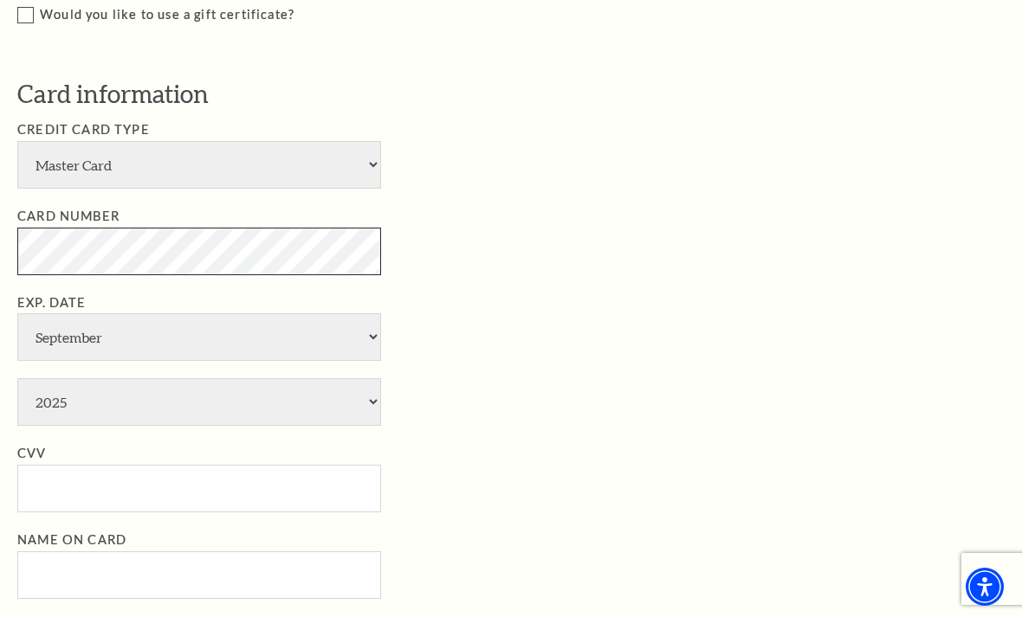
scroll to position [905, 0]
select select "5"
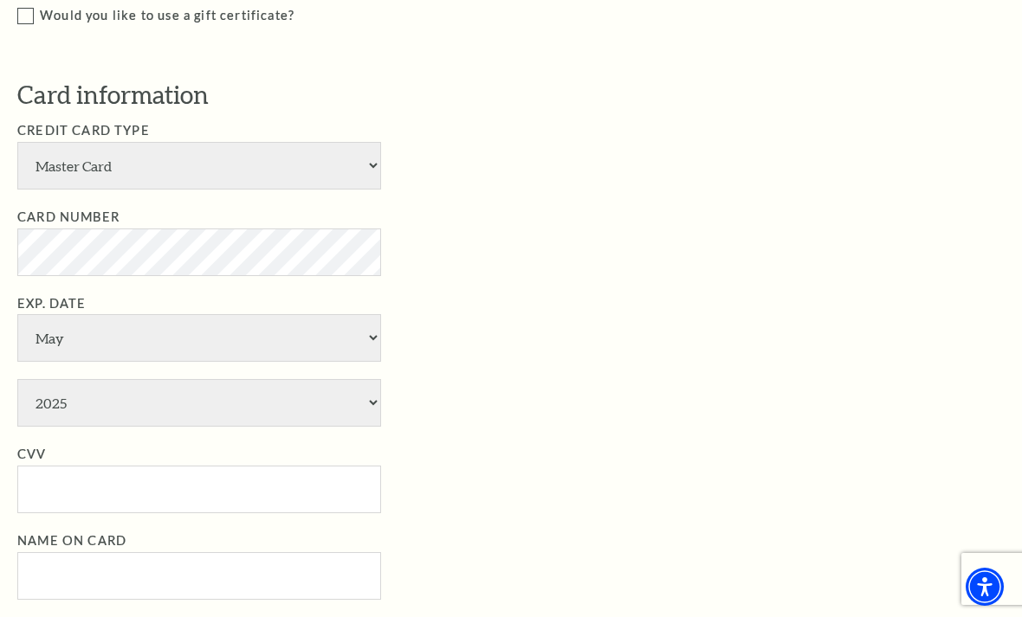
select select "2027"
type input "914"
type input "Gwen E Green Perez"
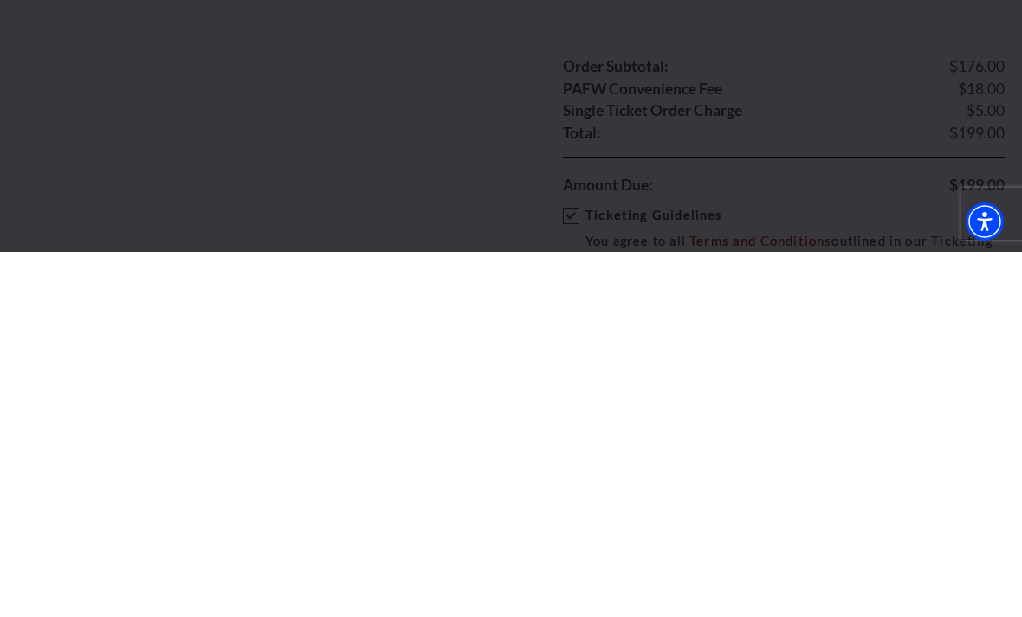
scroll to position [2034, 0]
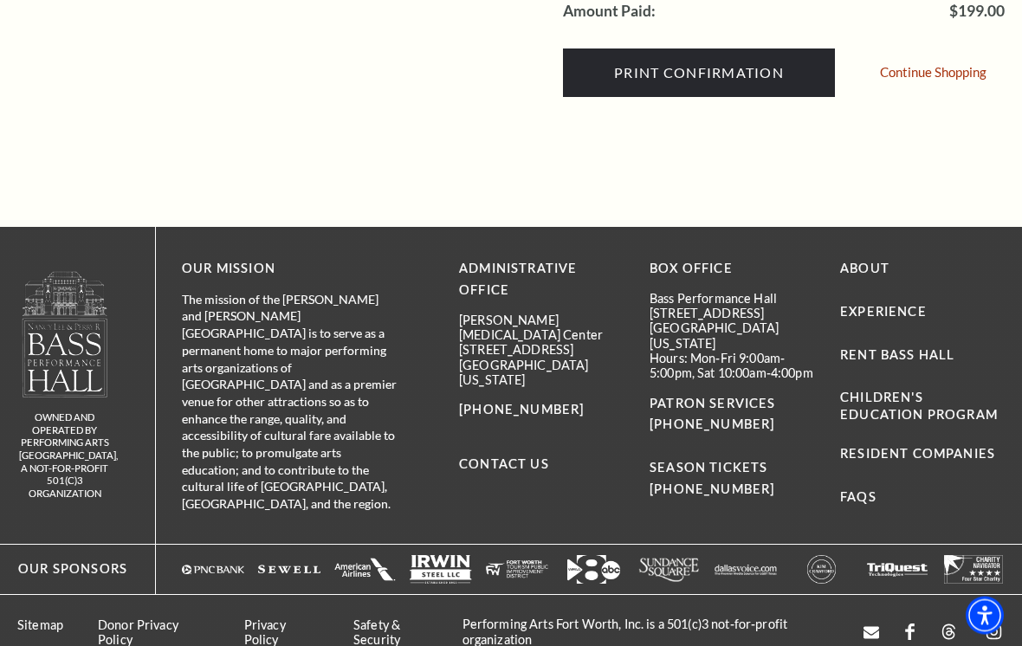
scroll to position [840, 0]
